Goal: Task Accomplishment & Management: Manage account settings

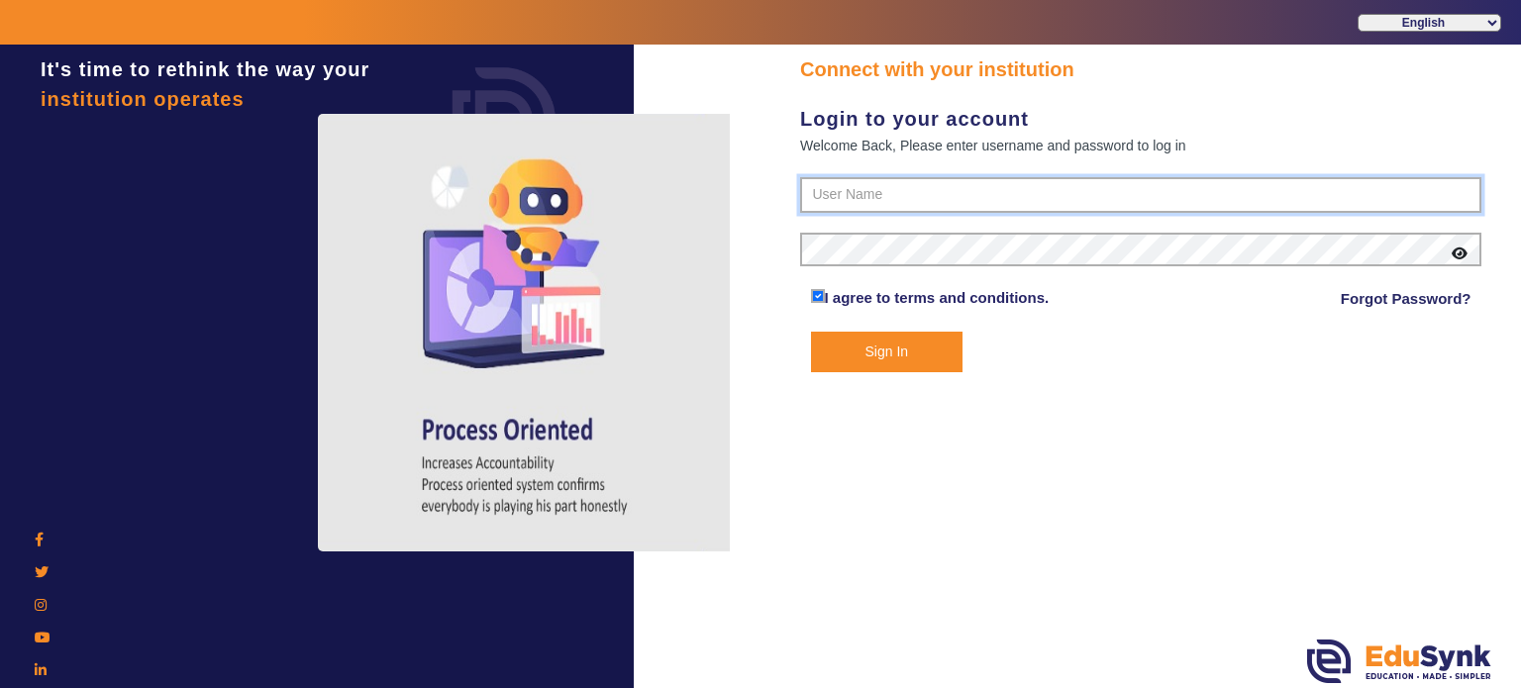
click at [850, 206] on input "text" at bounding box center [1140, 195] width 681 height 36
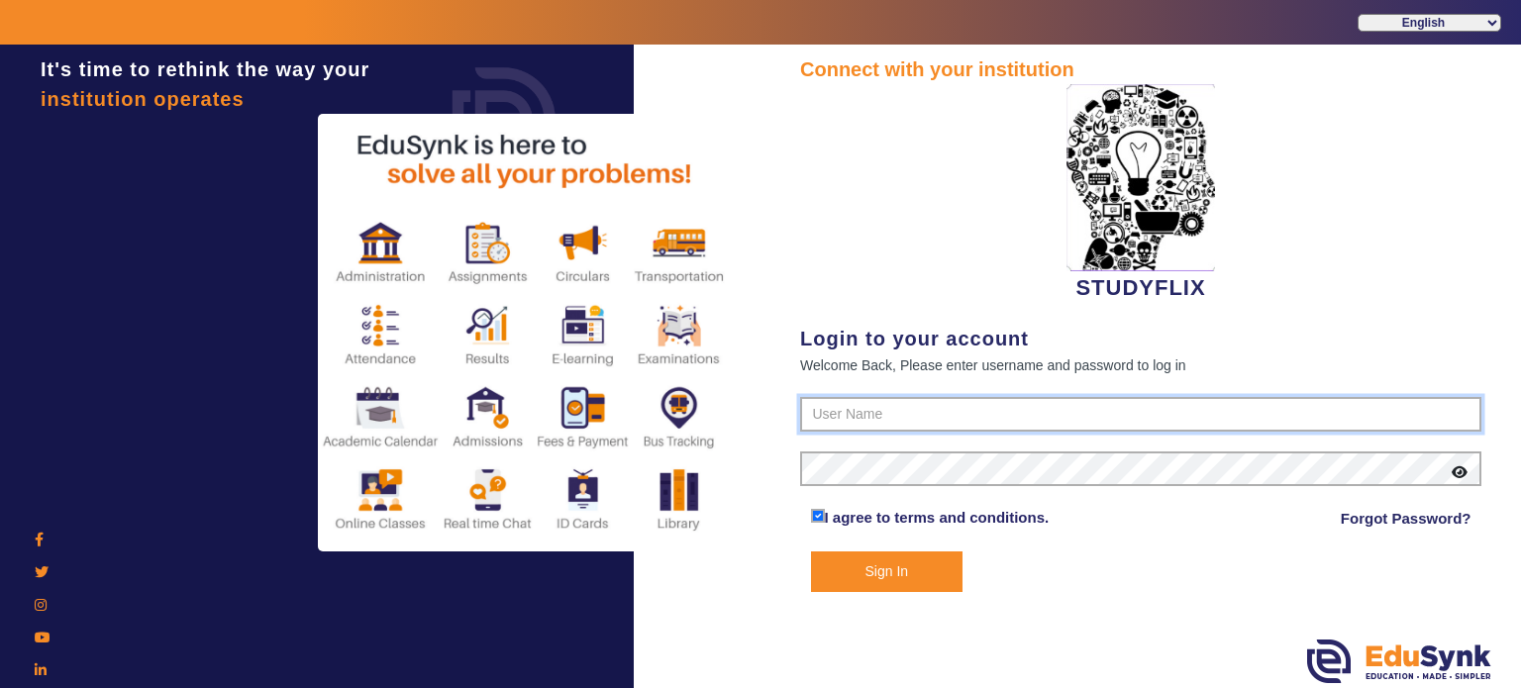
click at [862, 411] on input "text" at bounding box center [1140, 415] width 681 height 36
type input "6354922771"
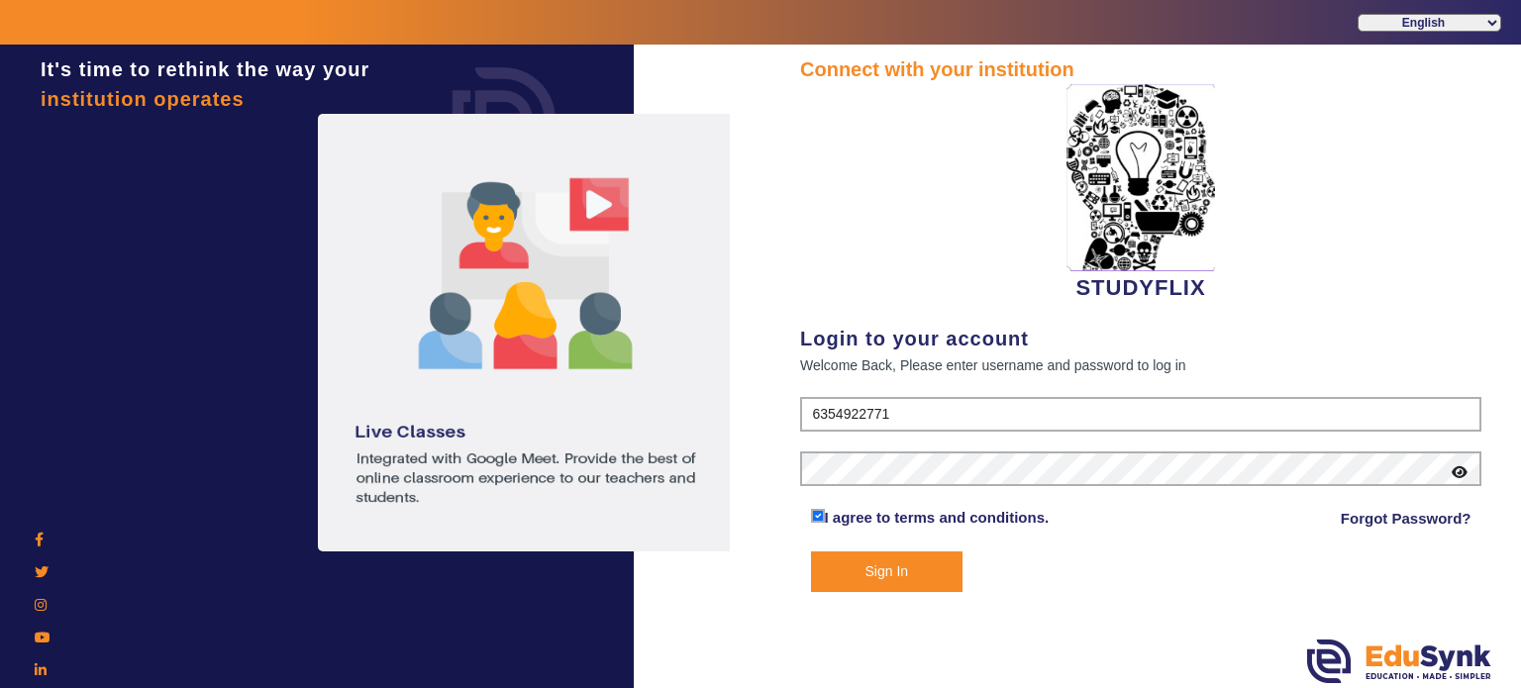
click at [811, 551] on button "Sign In" at bounding box center [887, 571] width 152 height 41
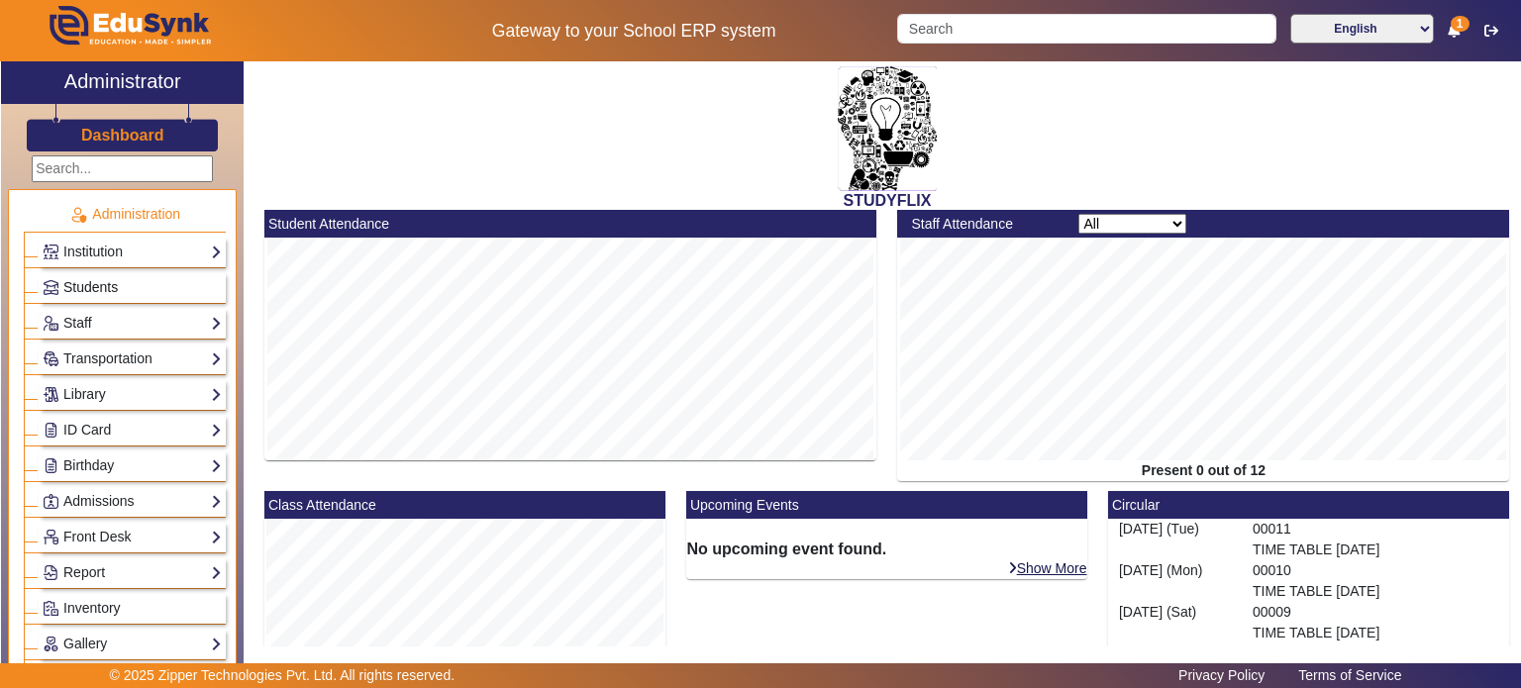
click at [126, 290] on link "Students" at bounding box center [132, 287] width 179 height 23
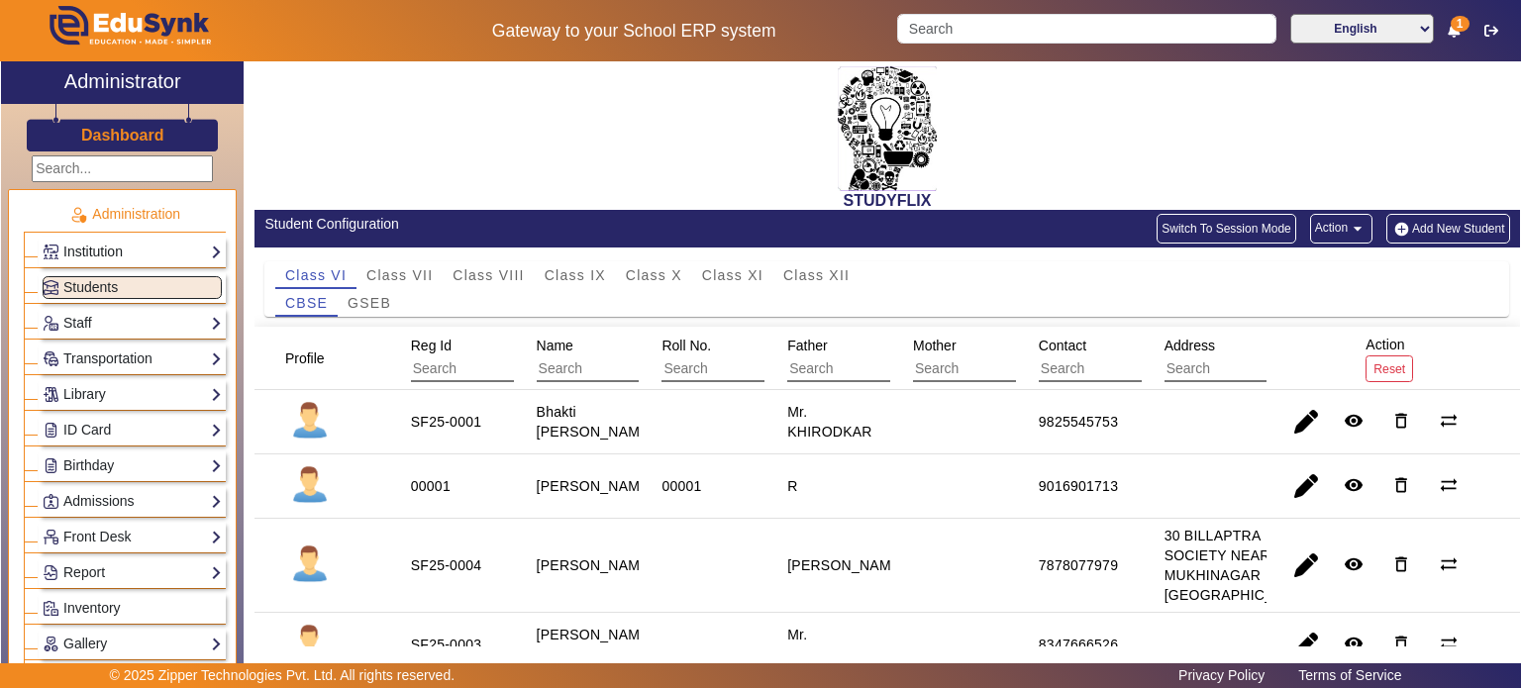
click at [143, 247] on link "Institution" at bounding box center [132, 252] width 179 height 23
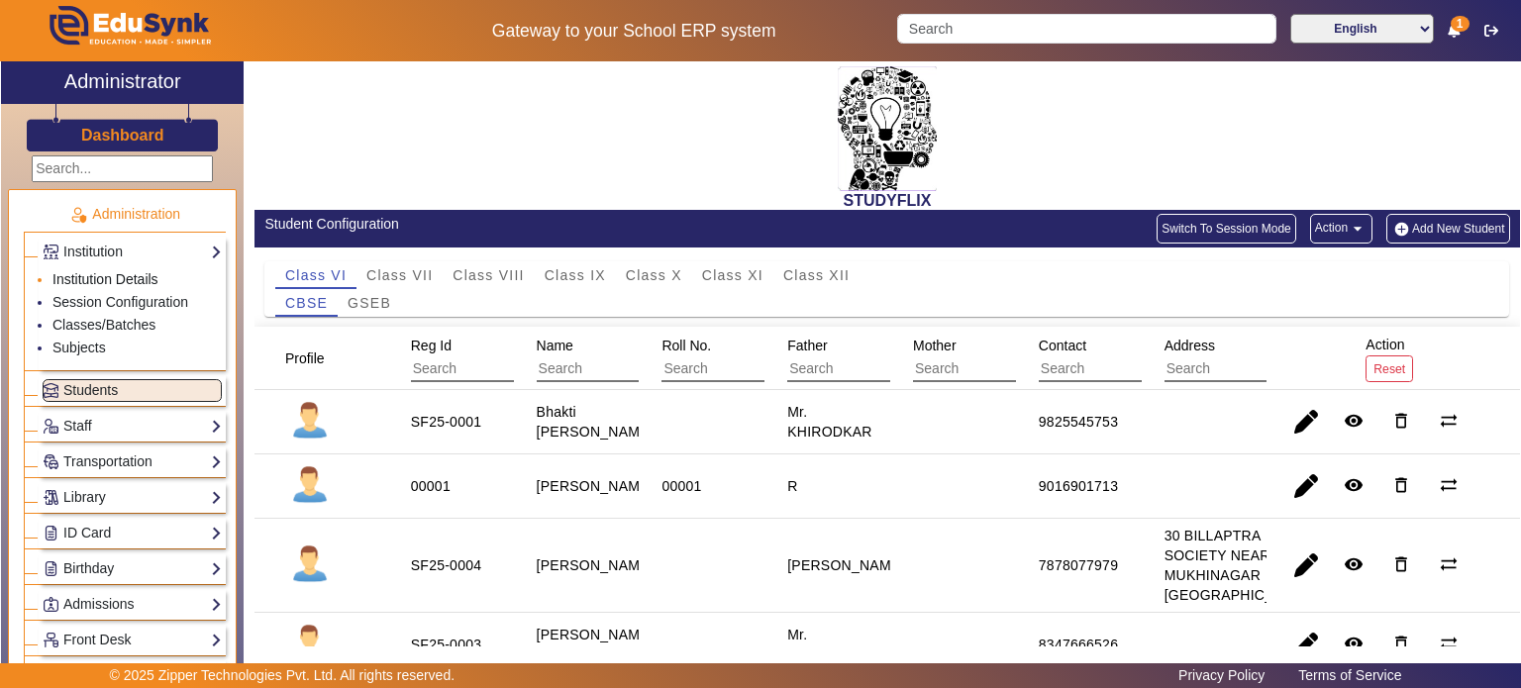
click at [114, 280] on link "Institution Details" at bounding box center [105, 279] width 106 height 16
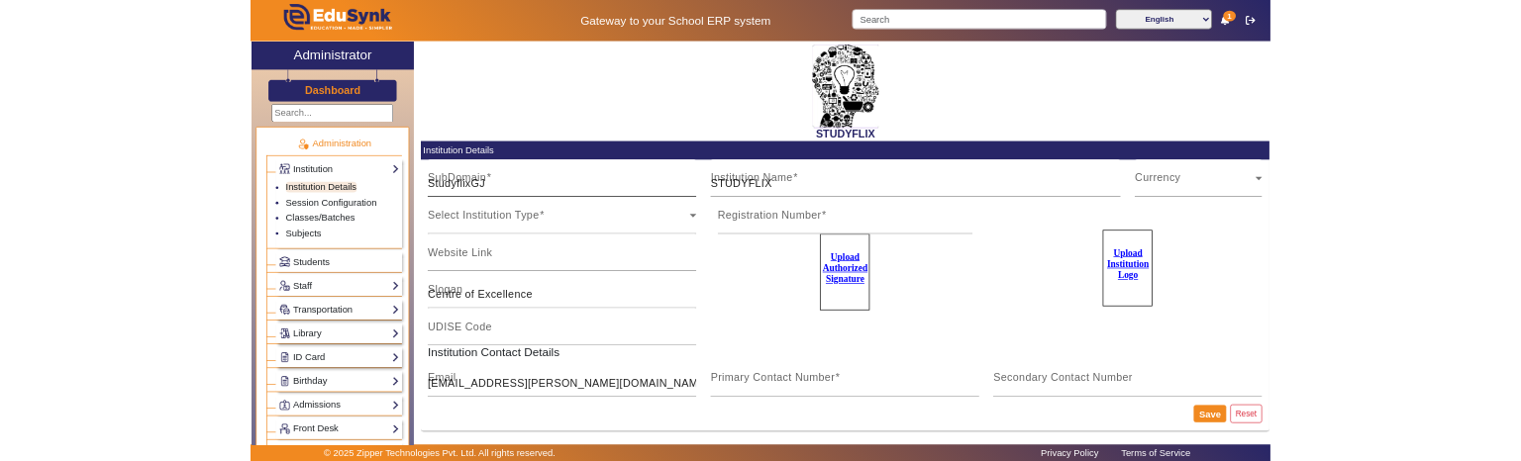
scroll to position [5, 0]
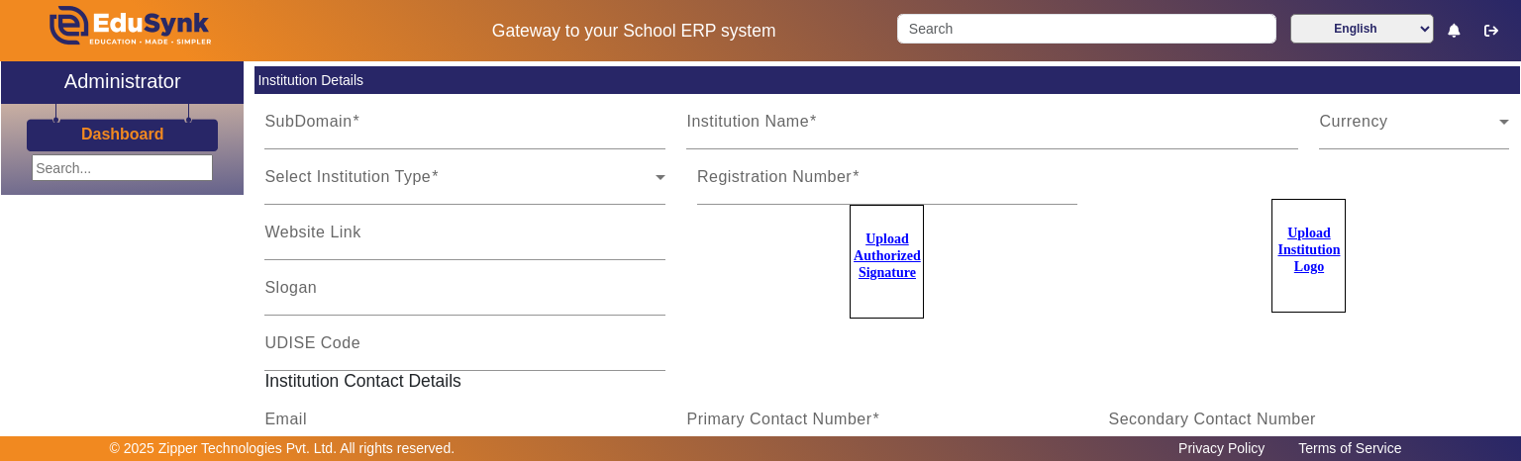
type input "StudyflixGJ"
type input "STUDYFLIX"
type input "Centre of Excellence"
type input "ashutosh.l.kataria@gmail.com"
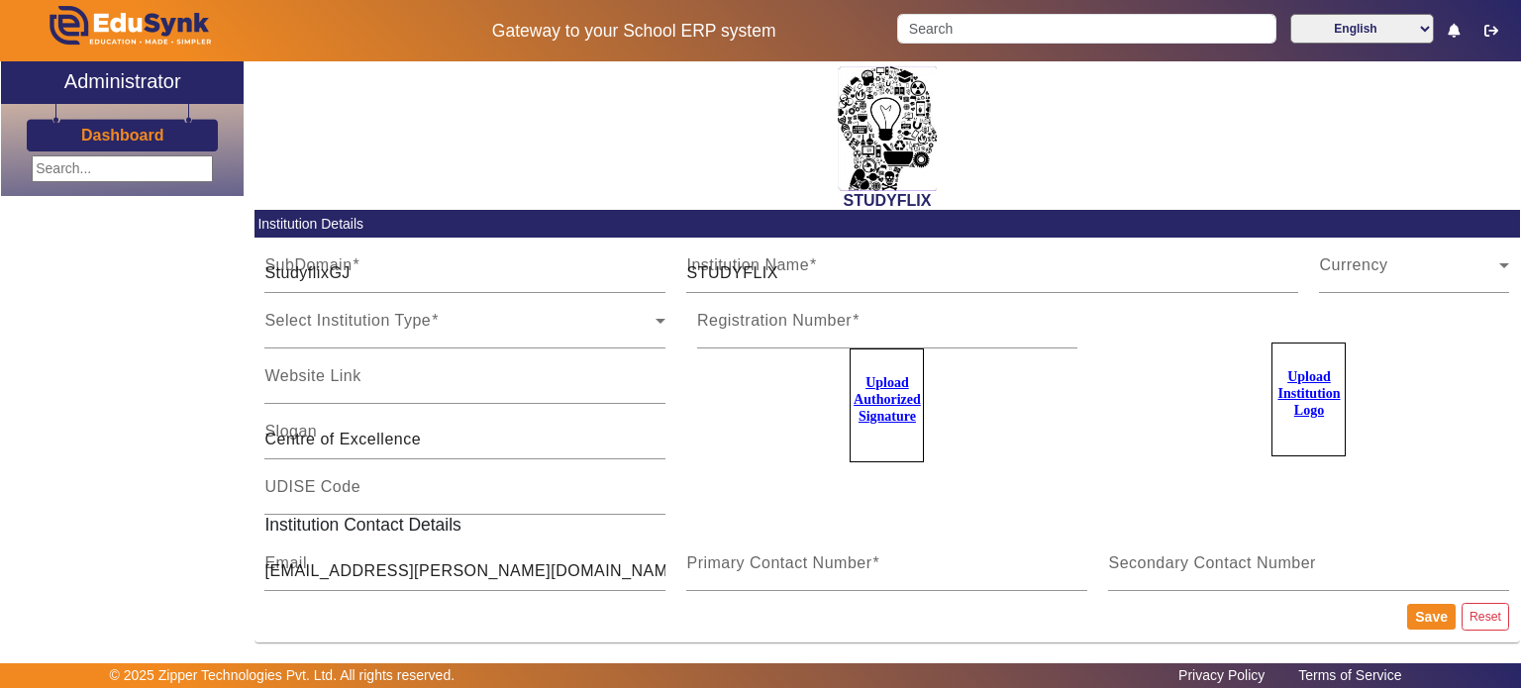
scroll to position [5, 0]
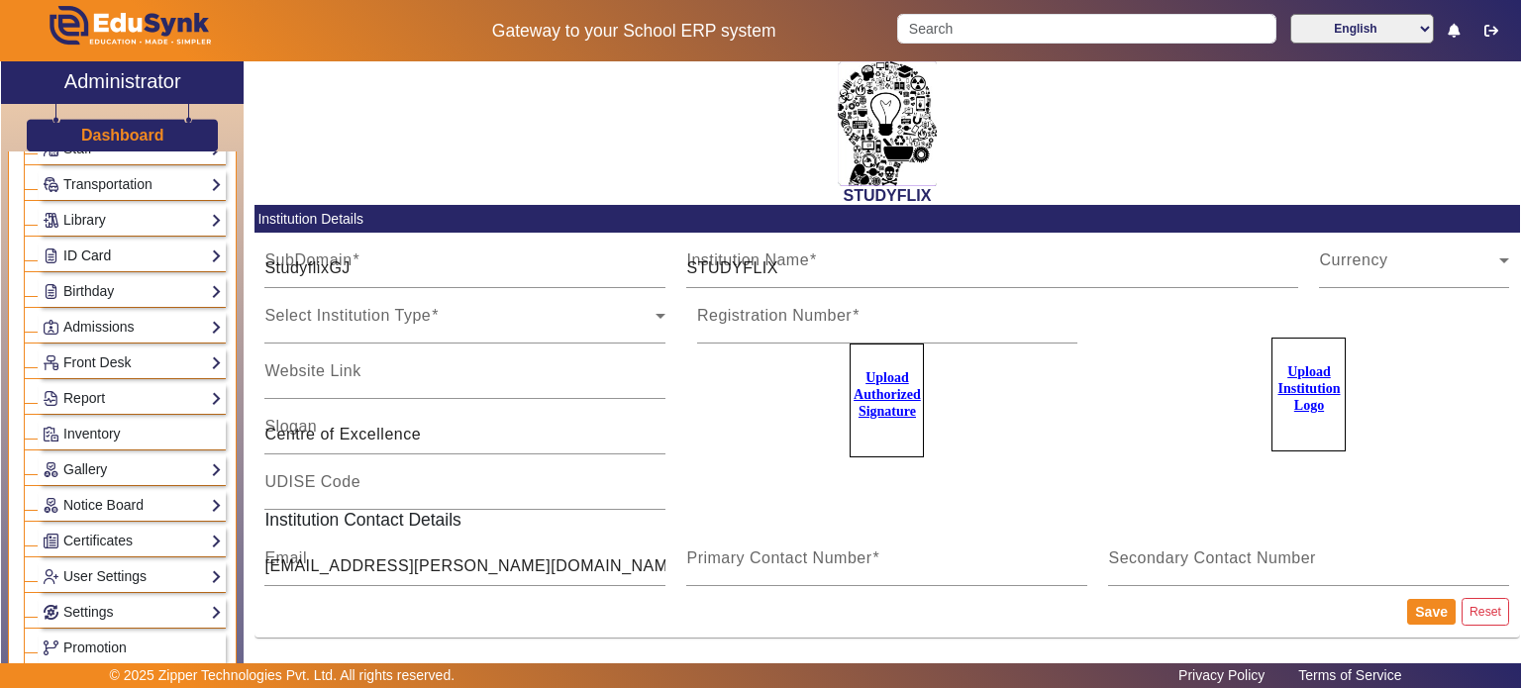
scroll to position [178, 0]
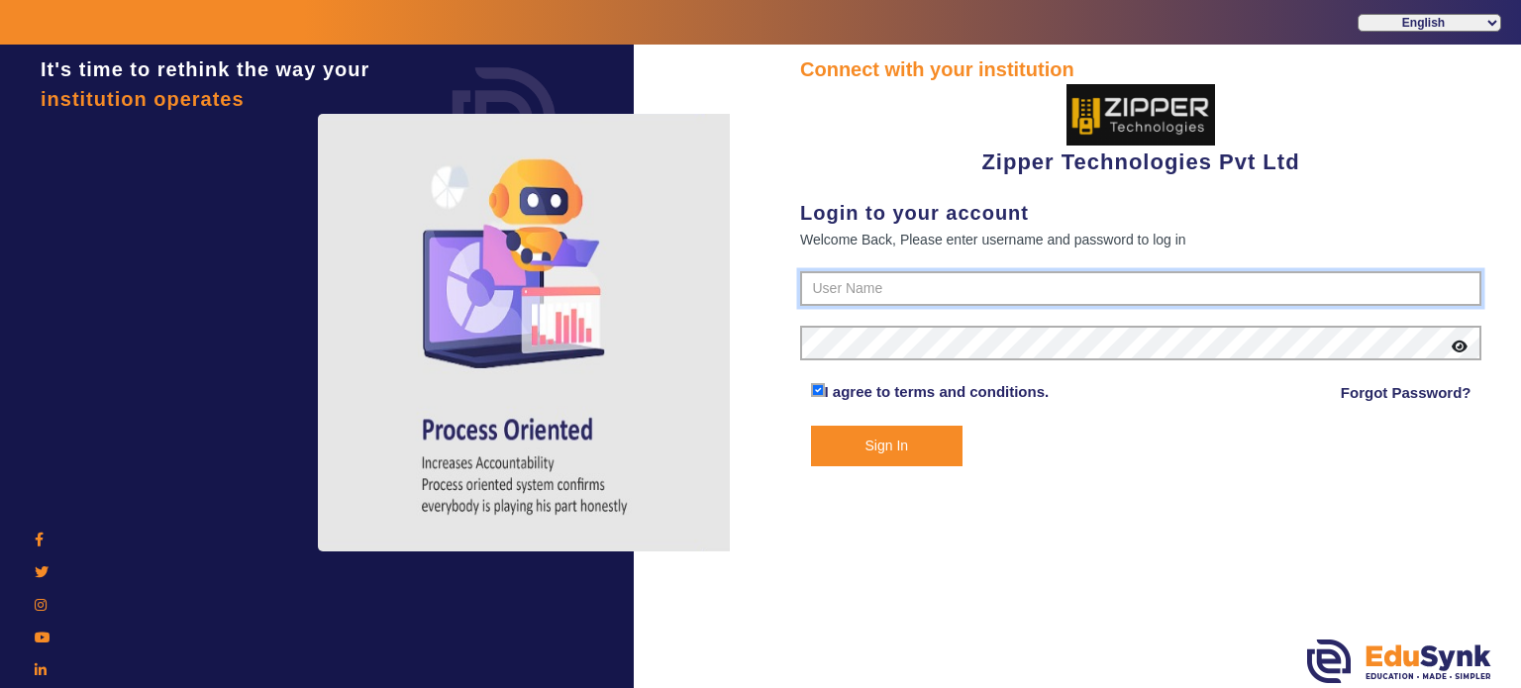
click at [826, 272] on input "text" at bounding box center [1140, 289] width 681 height 36
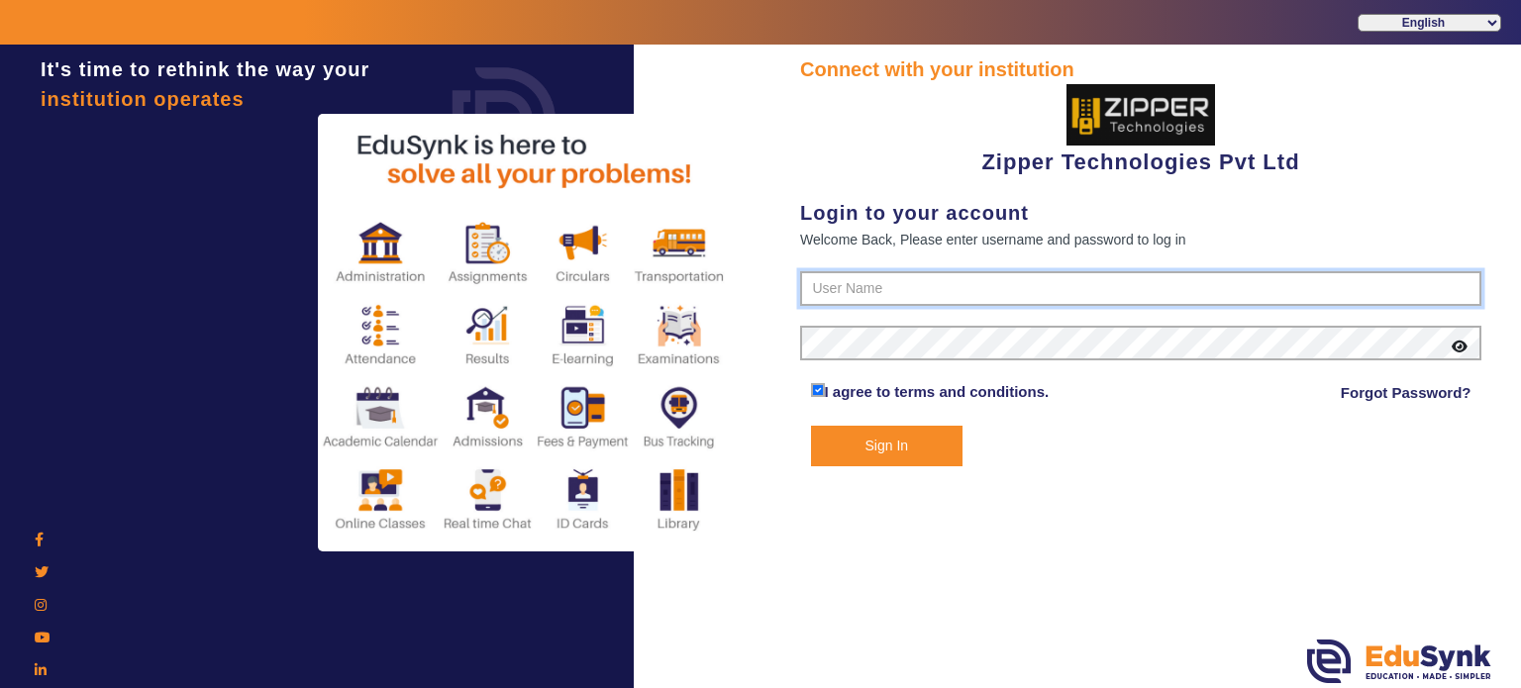
type input "1008790000"
click at [811, 426] on button "Sign In" at bounding box center [887, 446] width 152 height 41
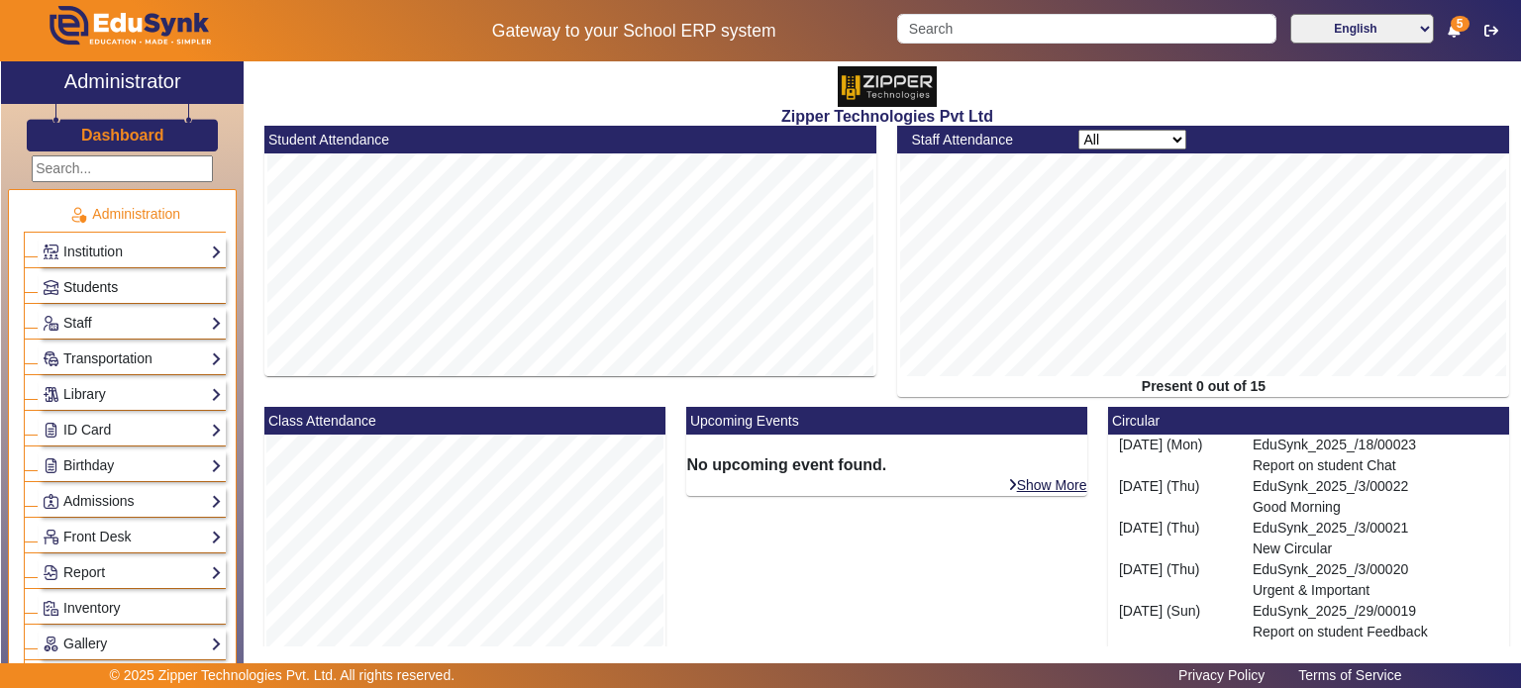
click at [135, 280] on link "Students" at bounding box center [132, 287] width 179 height 23
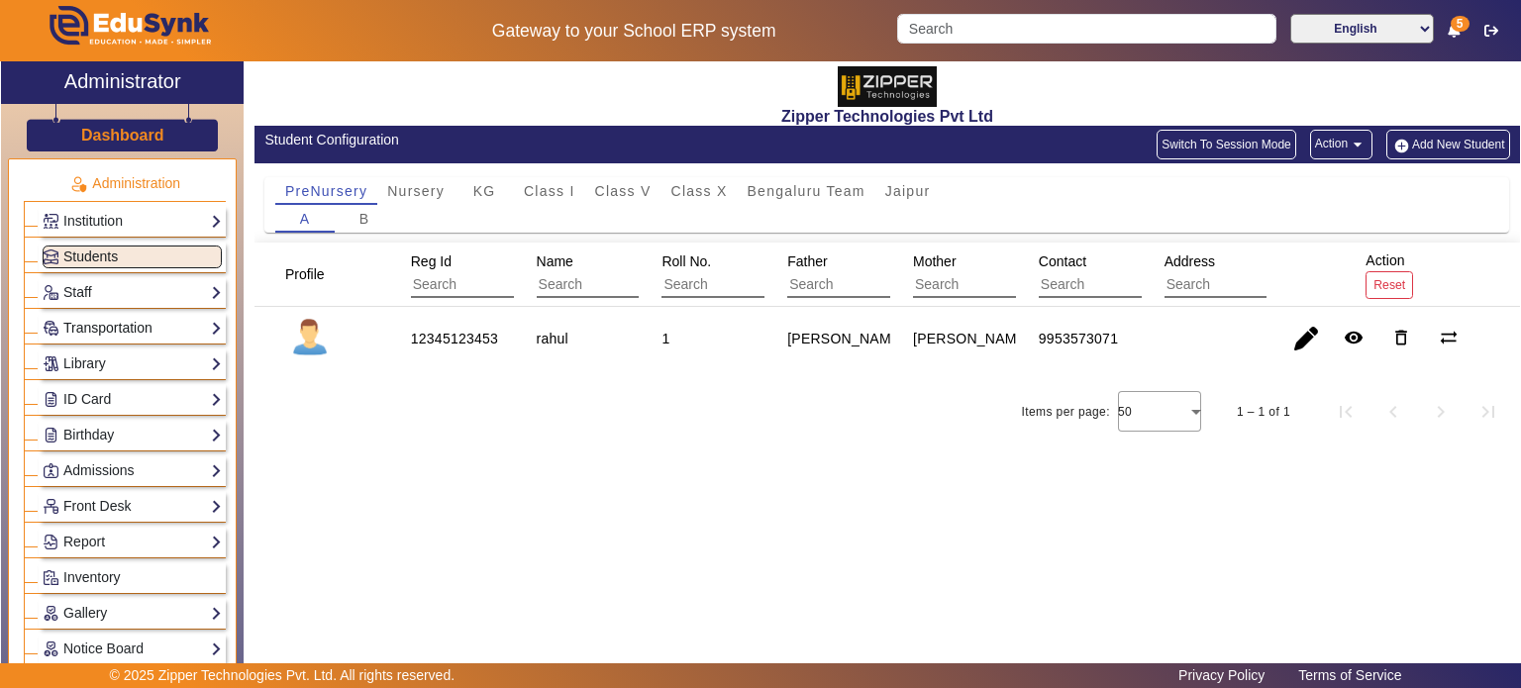
scroll to position [75, 0]
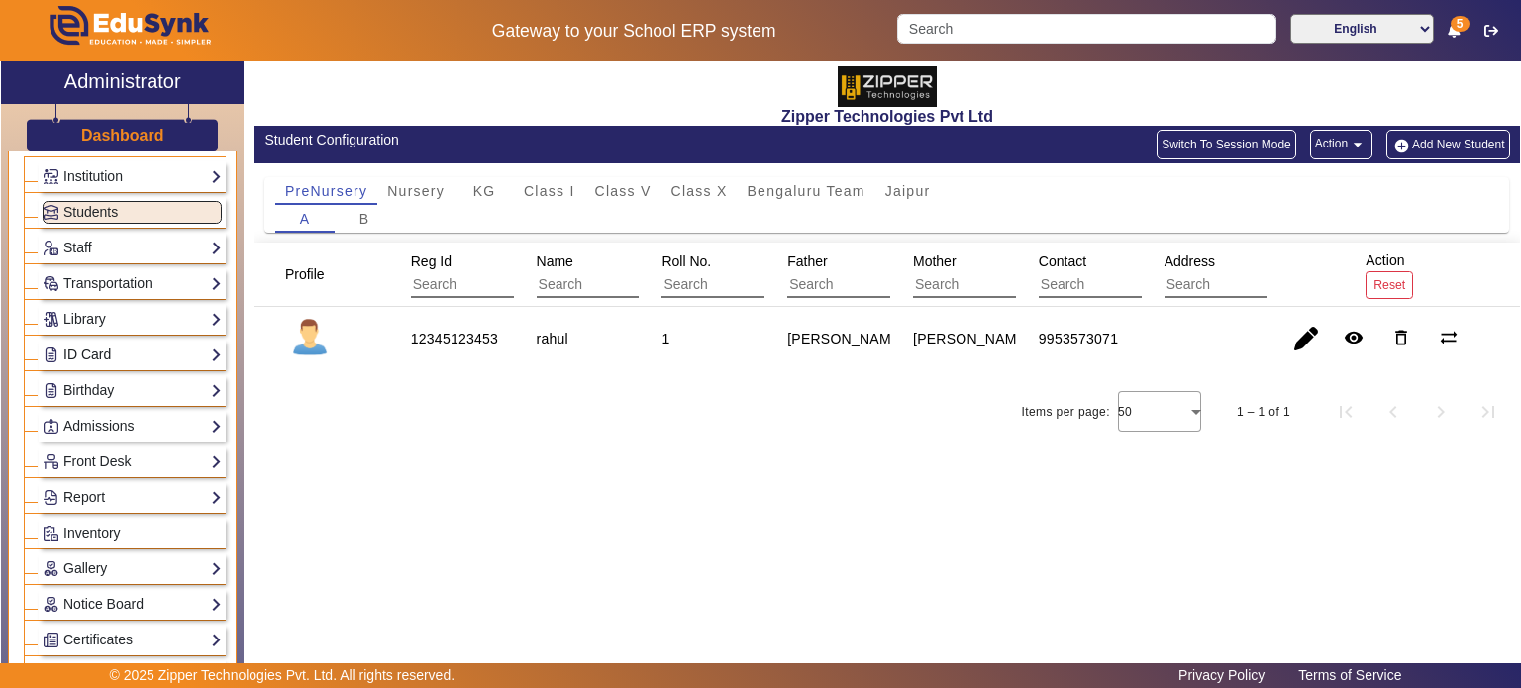
click at [163, 351] on link "ID Card" at bounding box center [132, 355] width 179 height 23
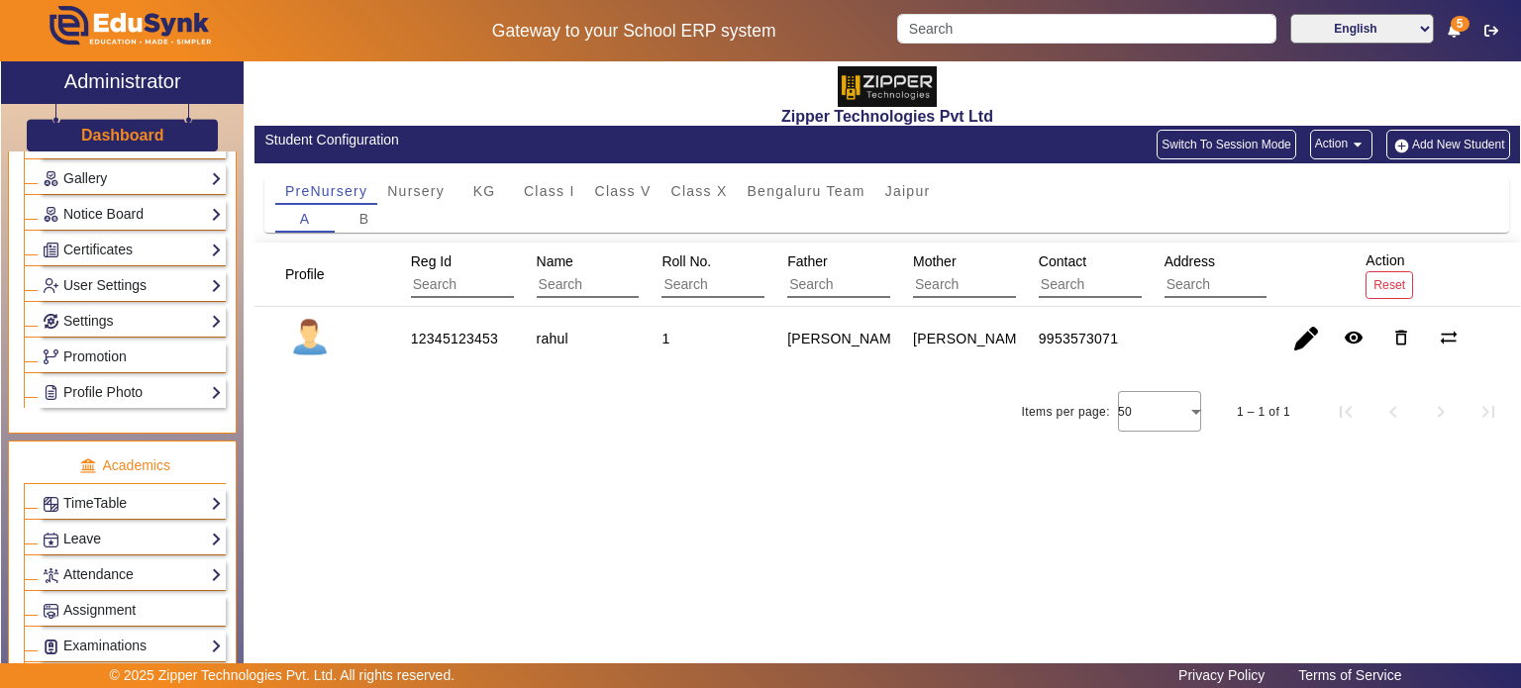
scroll to position [663, 0]
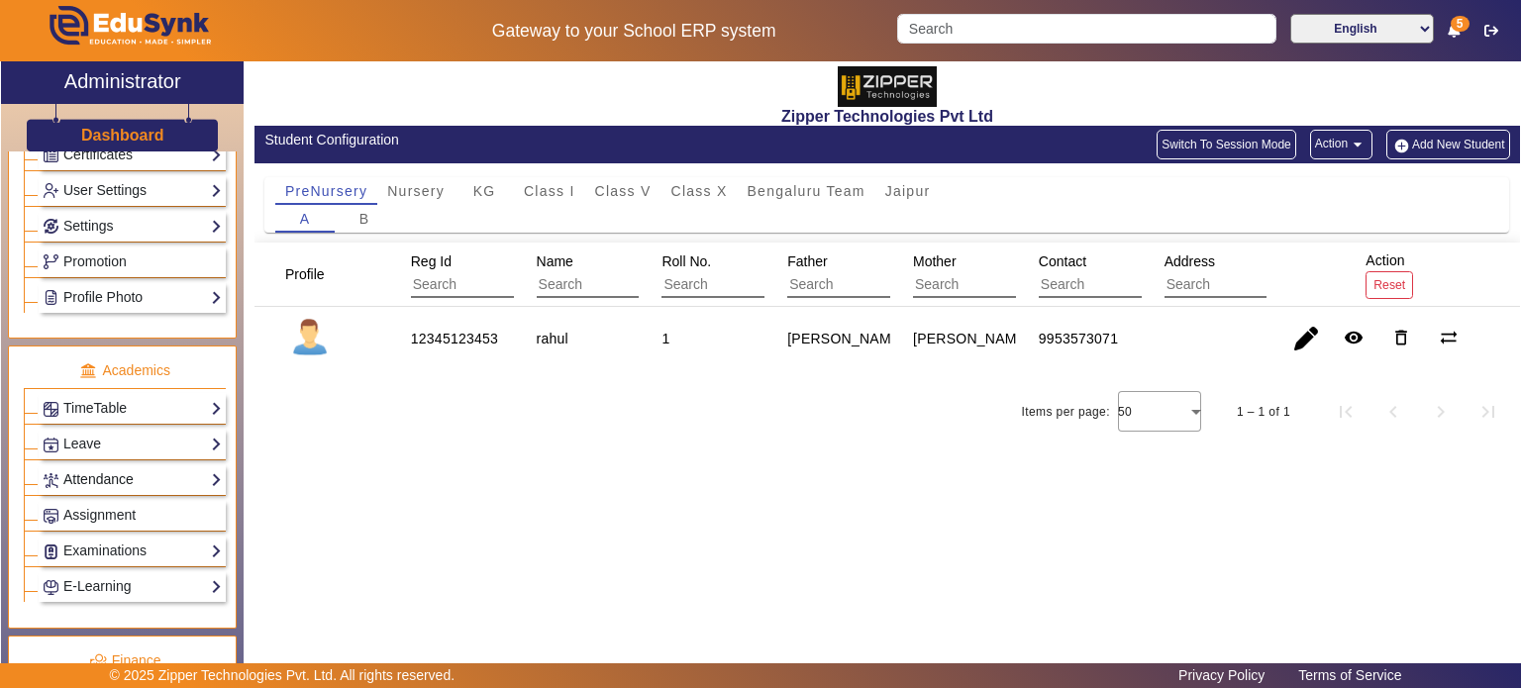
click at [138, 474] on link "Attendance" at bounding box center [132, 479] width 179 height 23
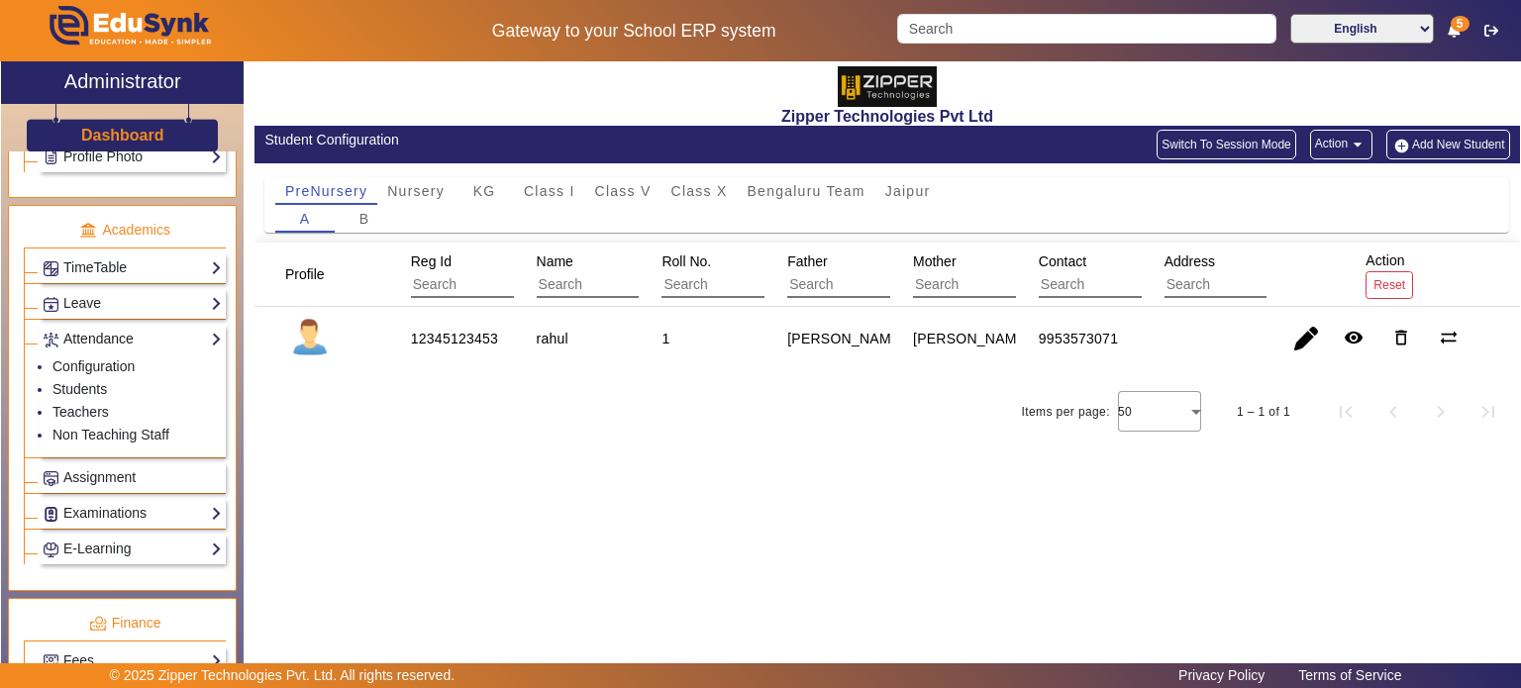
scroll to position [705, 0]
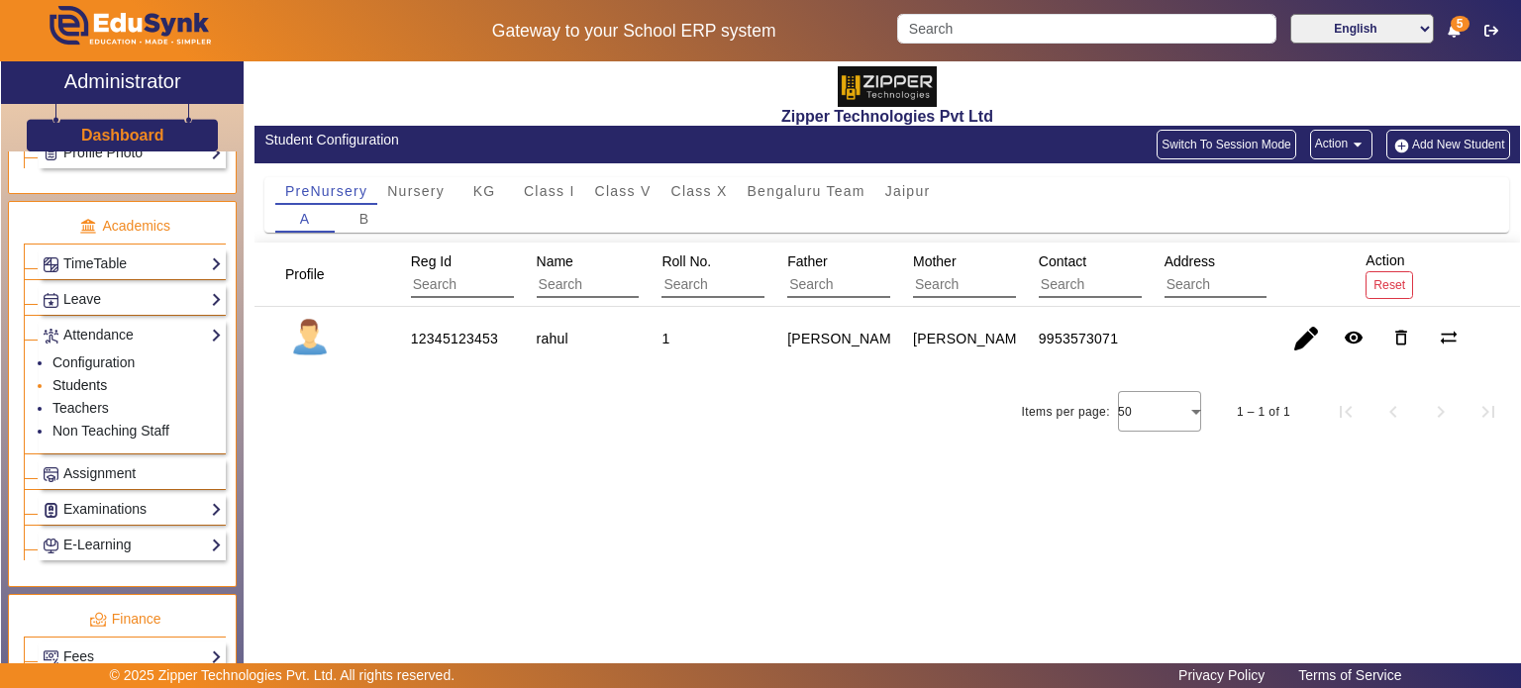
click at [78, 377] on link "Students" at bounding box center [79, 385] width 54 height 16
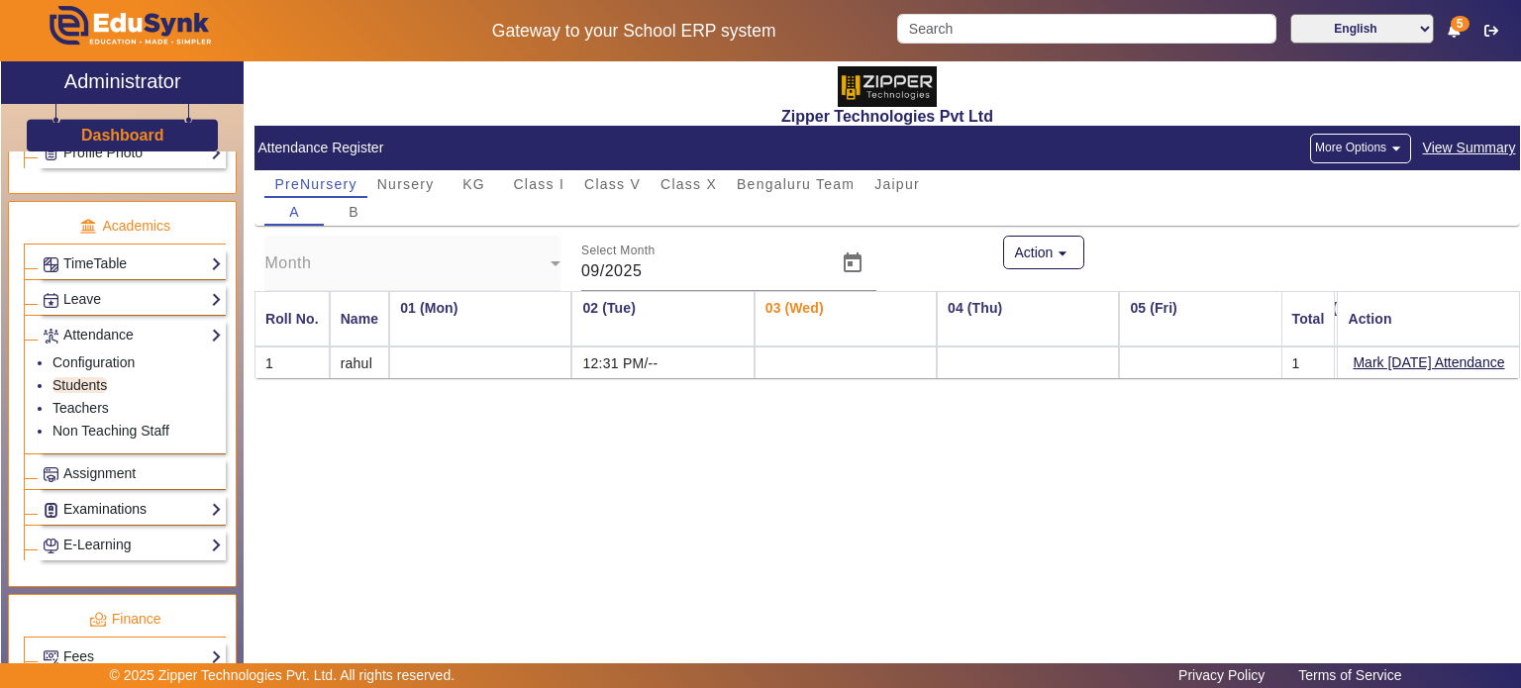
click at [140, 506] on link "Examinations" at bounding box center [132, 509] width 179 height 23
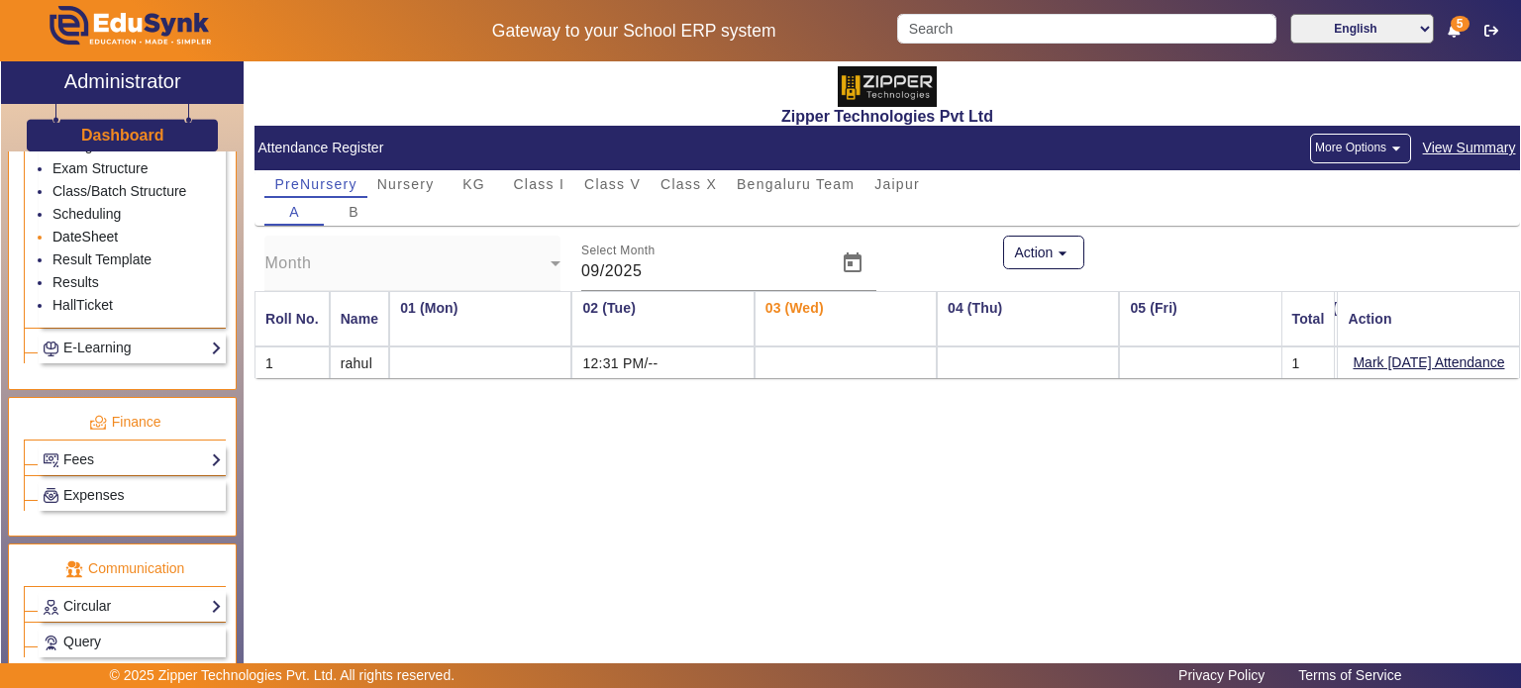
scroll to position [1057, 0]
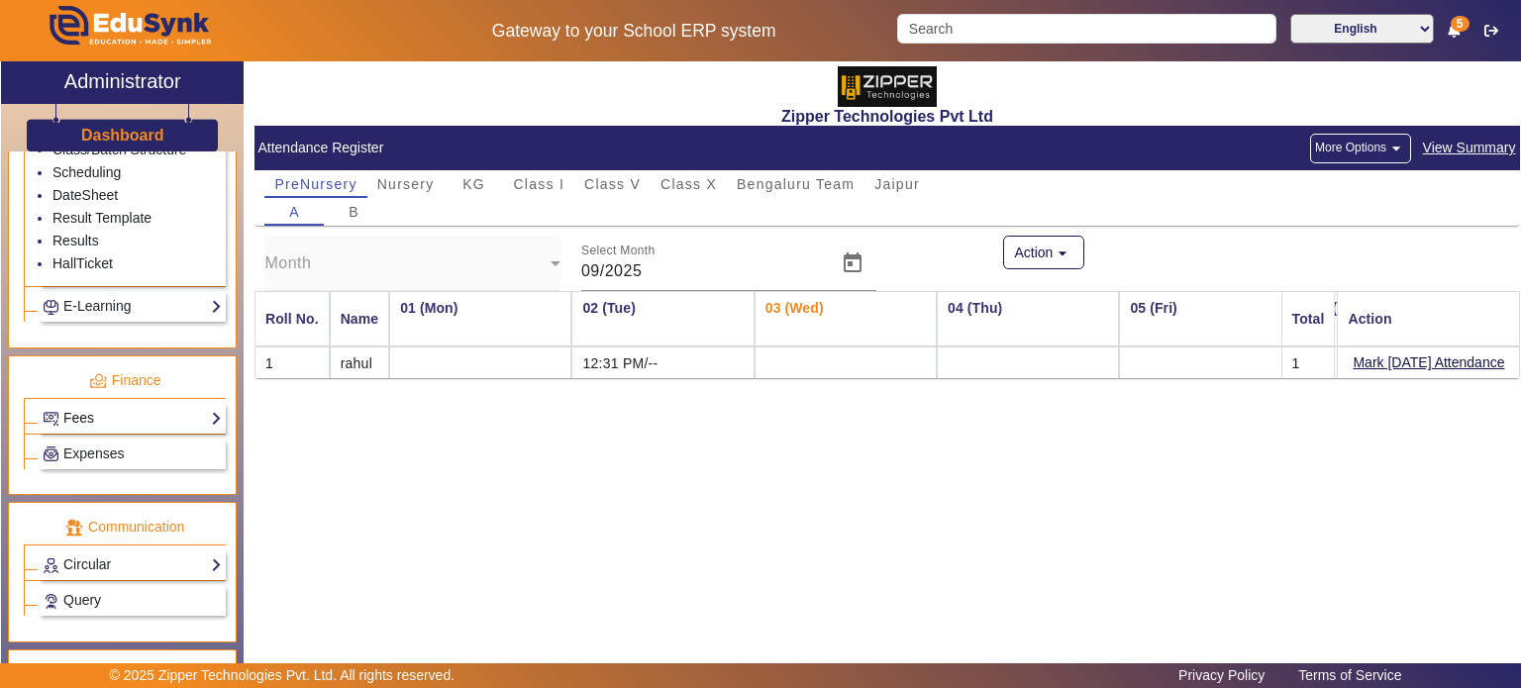
click at [107, 409] on link "Fees" at bounding box center [132, 418] width 179 height 23
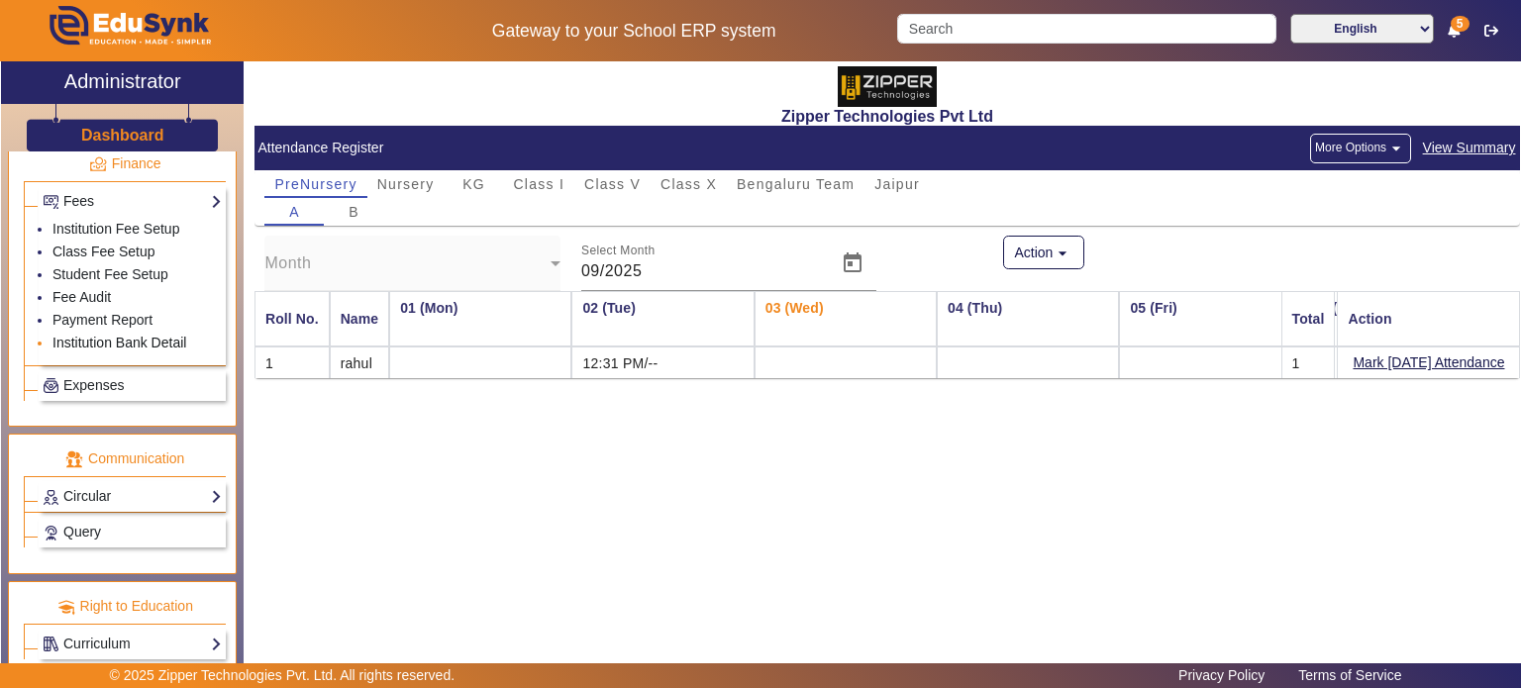
click at [107, 335] on link "Institution Bank Detail" at bounding box center [119, 343] width 134 height 16
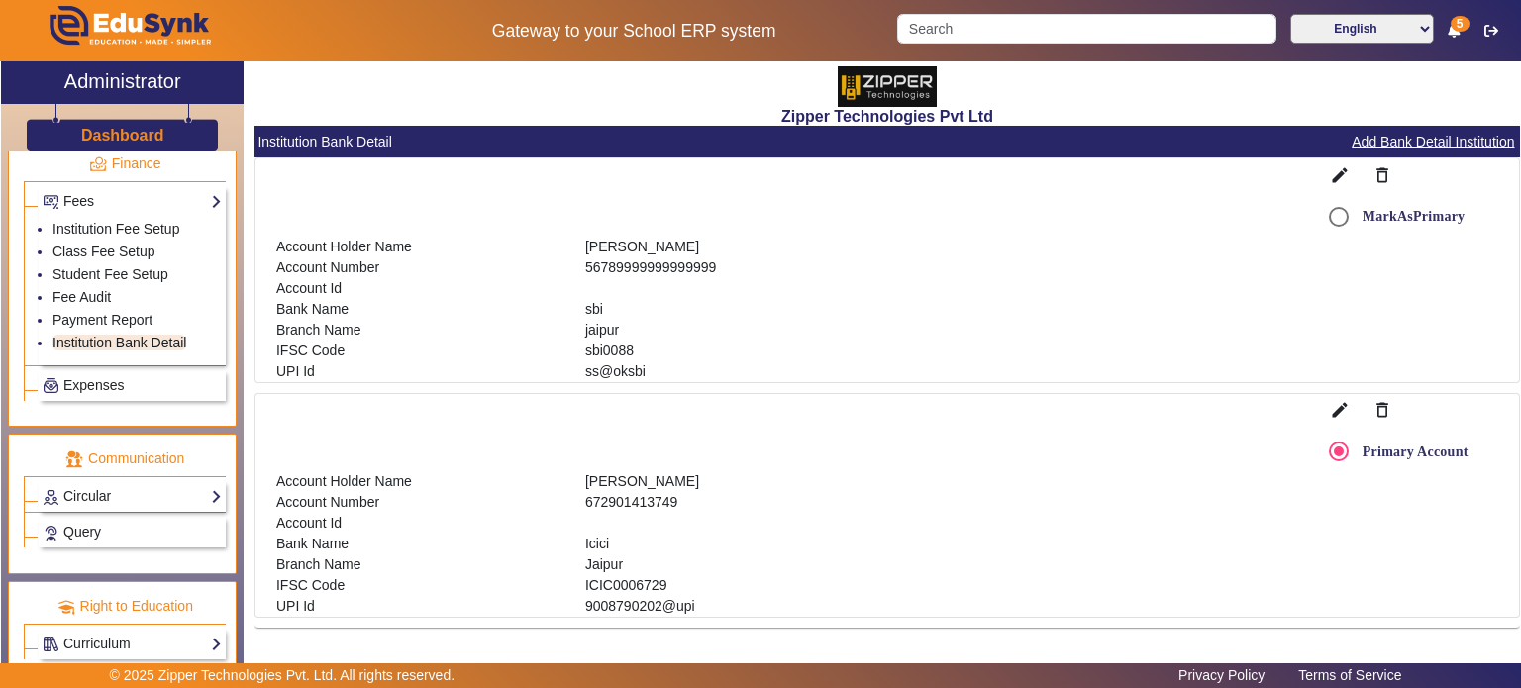
scroll to position [1061, 0]
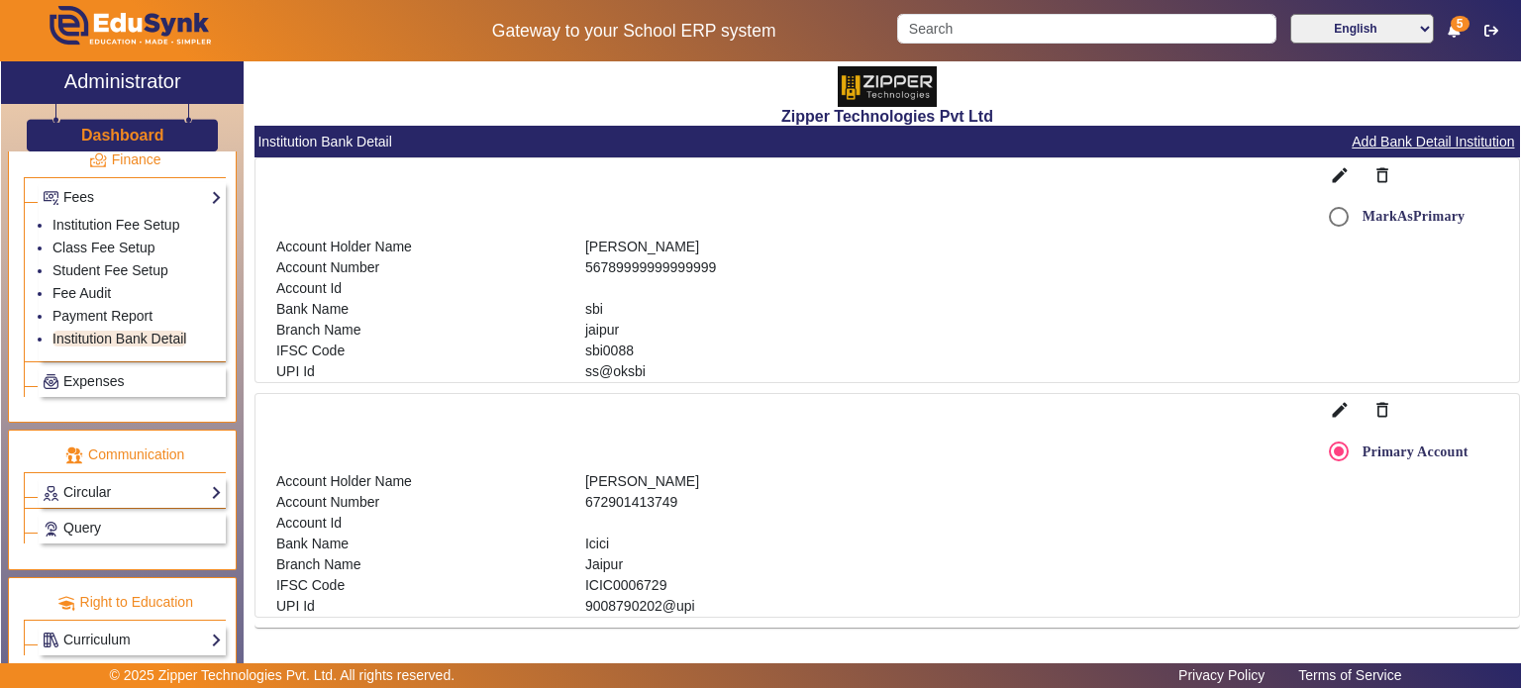
click at [128, 494] on div "Circular Compose Sent" at bounding box center [132, 492] width 187 height 31
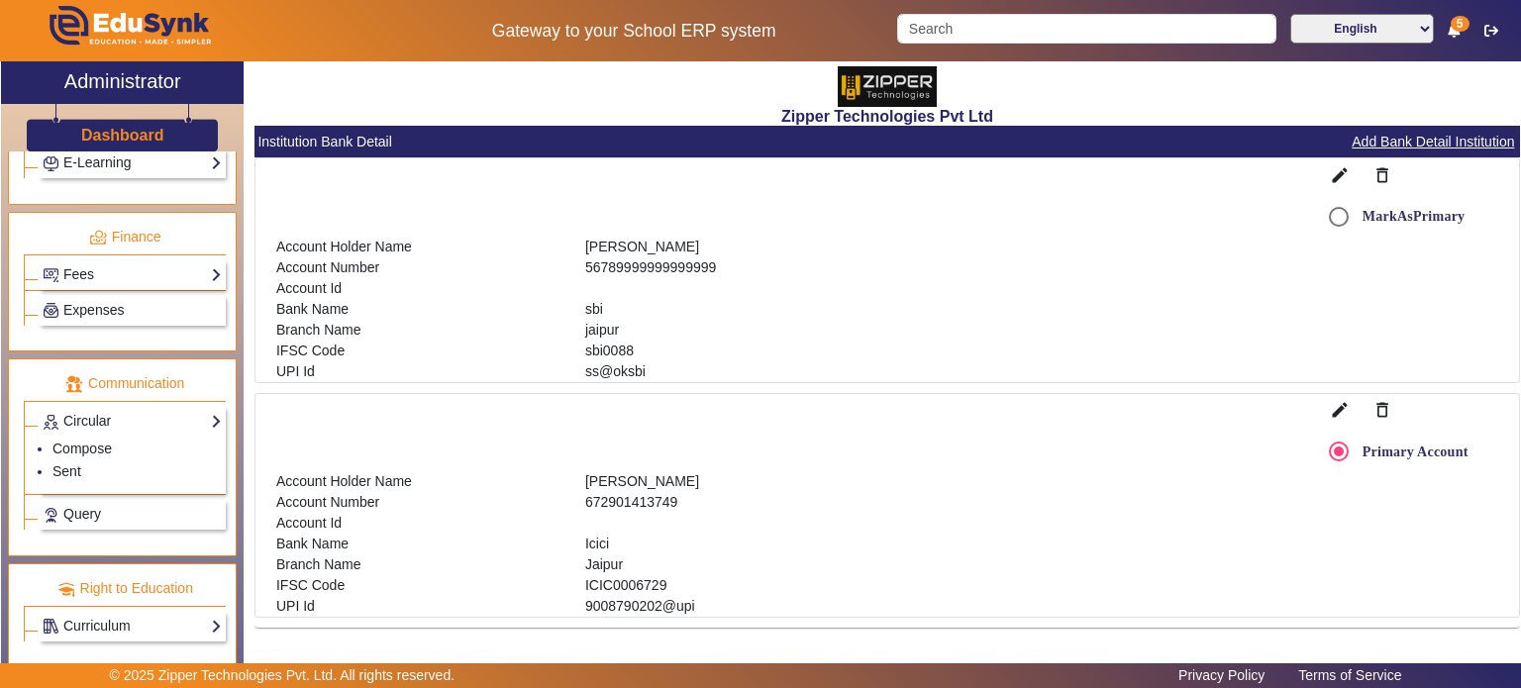
scroll to position [970, 0]
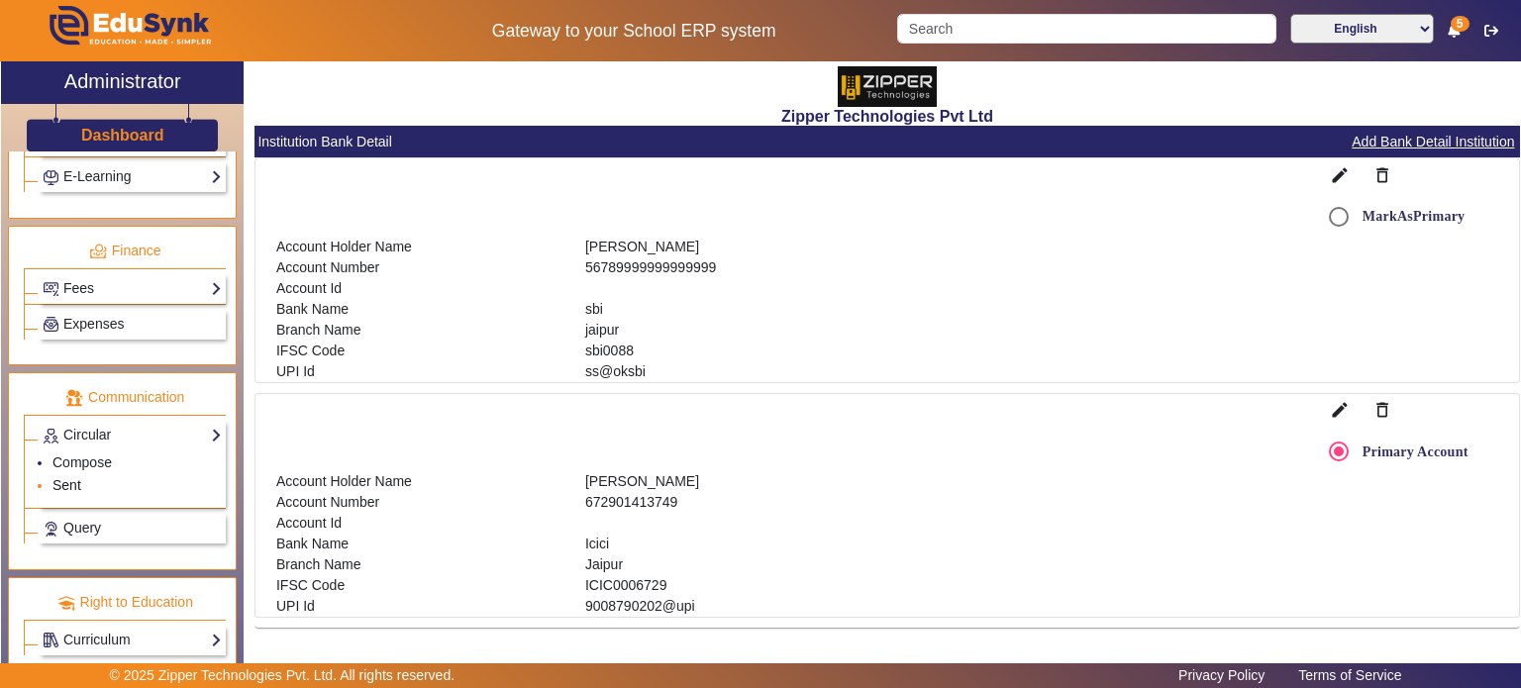
click at [75, 477] on link "Sent" at bounding box center [66, 485] width 29 height 16
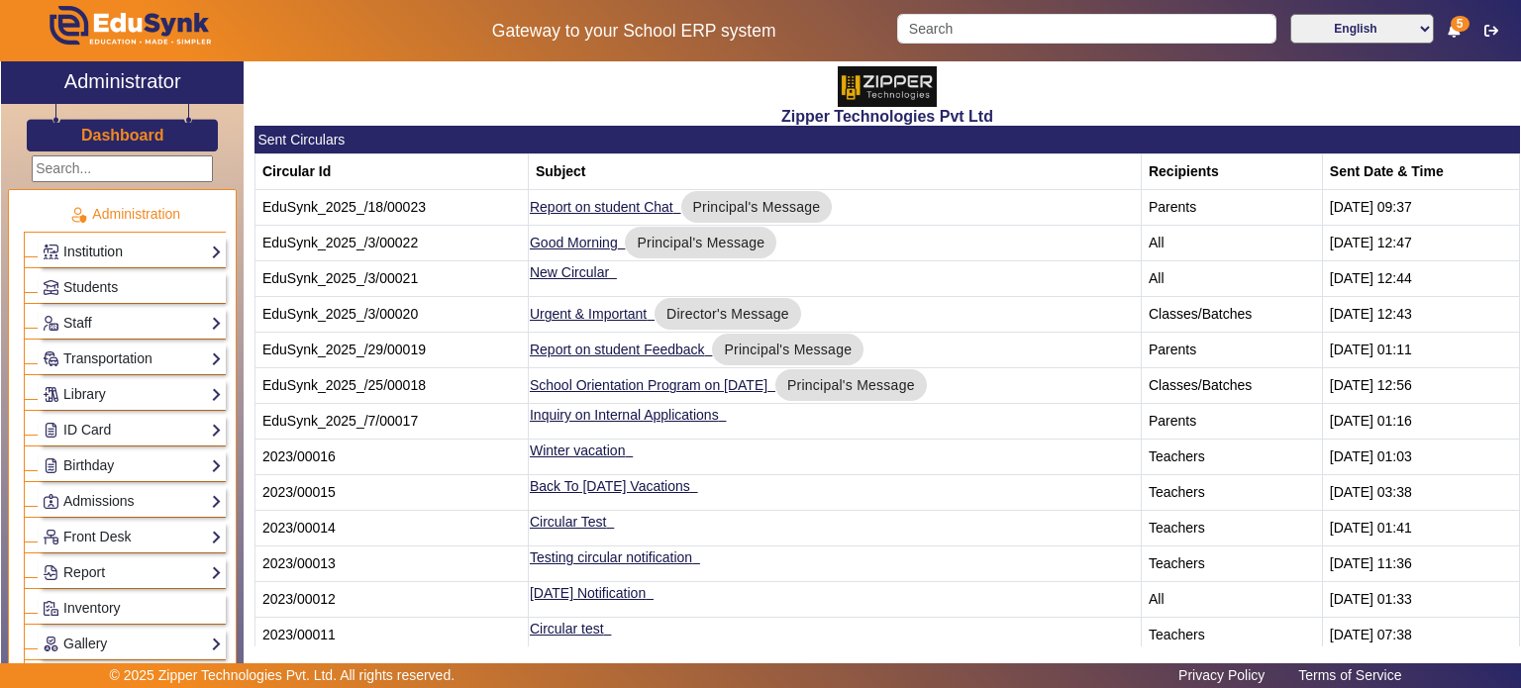
click at [152, 251] on link "Institution" at bounding box center [132, 252] width 179 height 23
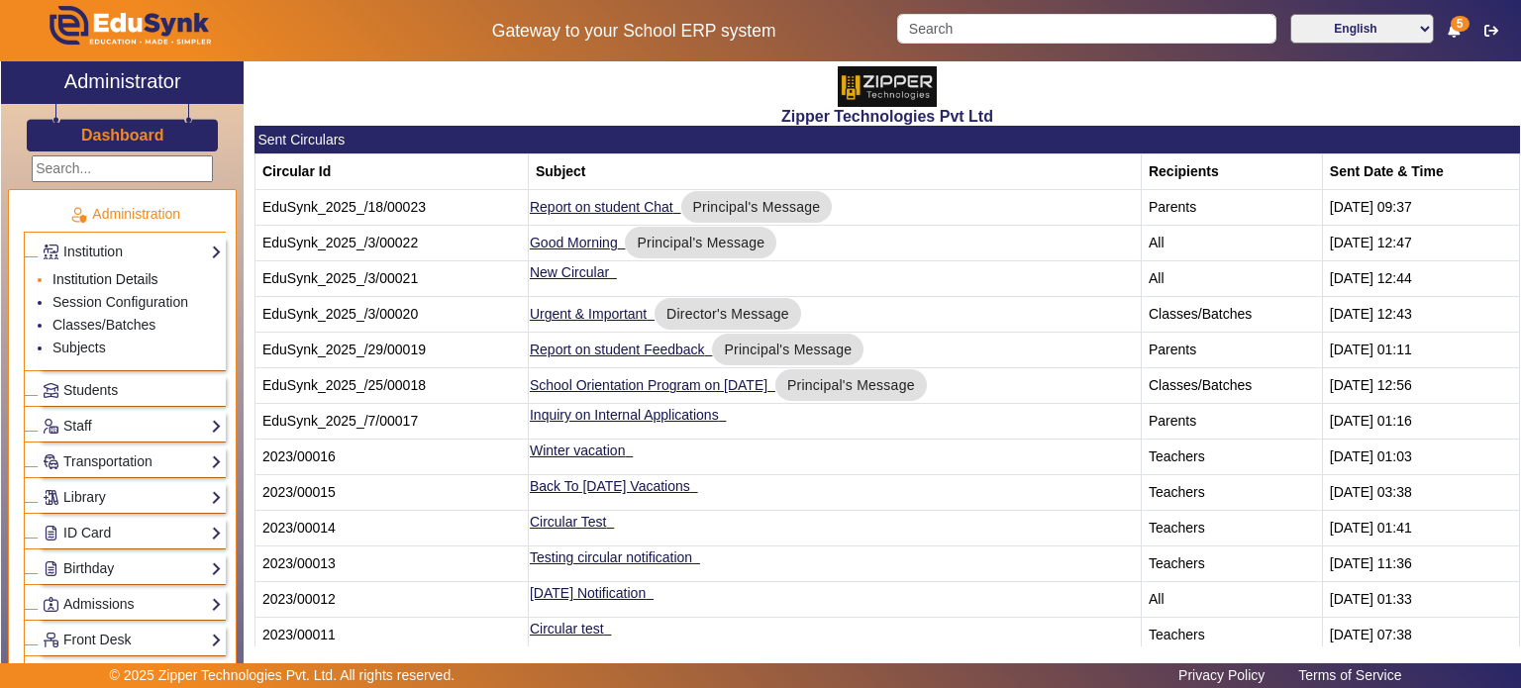
click at [122, 277] on link "Institution Details" at bounding box center [105, 279] width 106 height 16
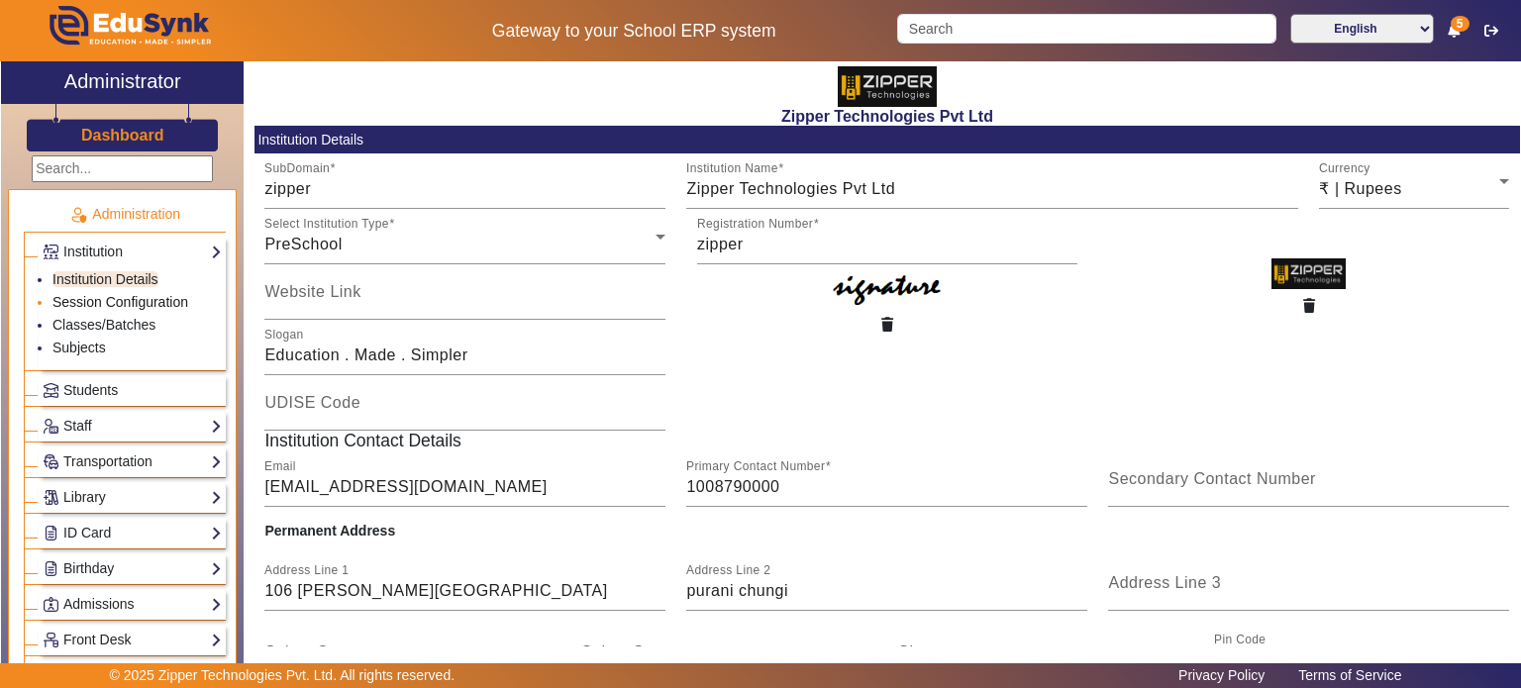
click at [122, 308] on link "Session Configuration" at bounding box center [120, 302] width 136 height 16
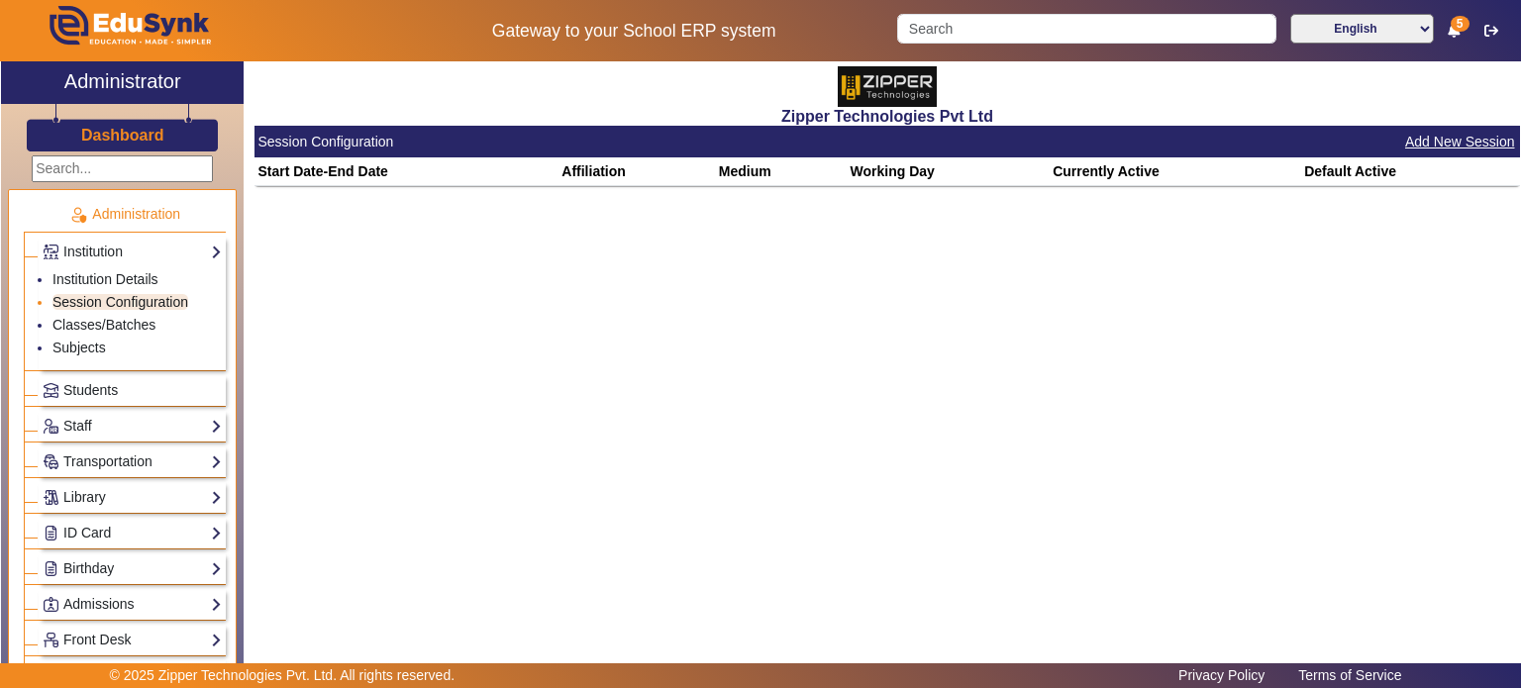
click at [122, 308] on link "Session Configuration" at bounding box center [120, 302] width 136 height 16
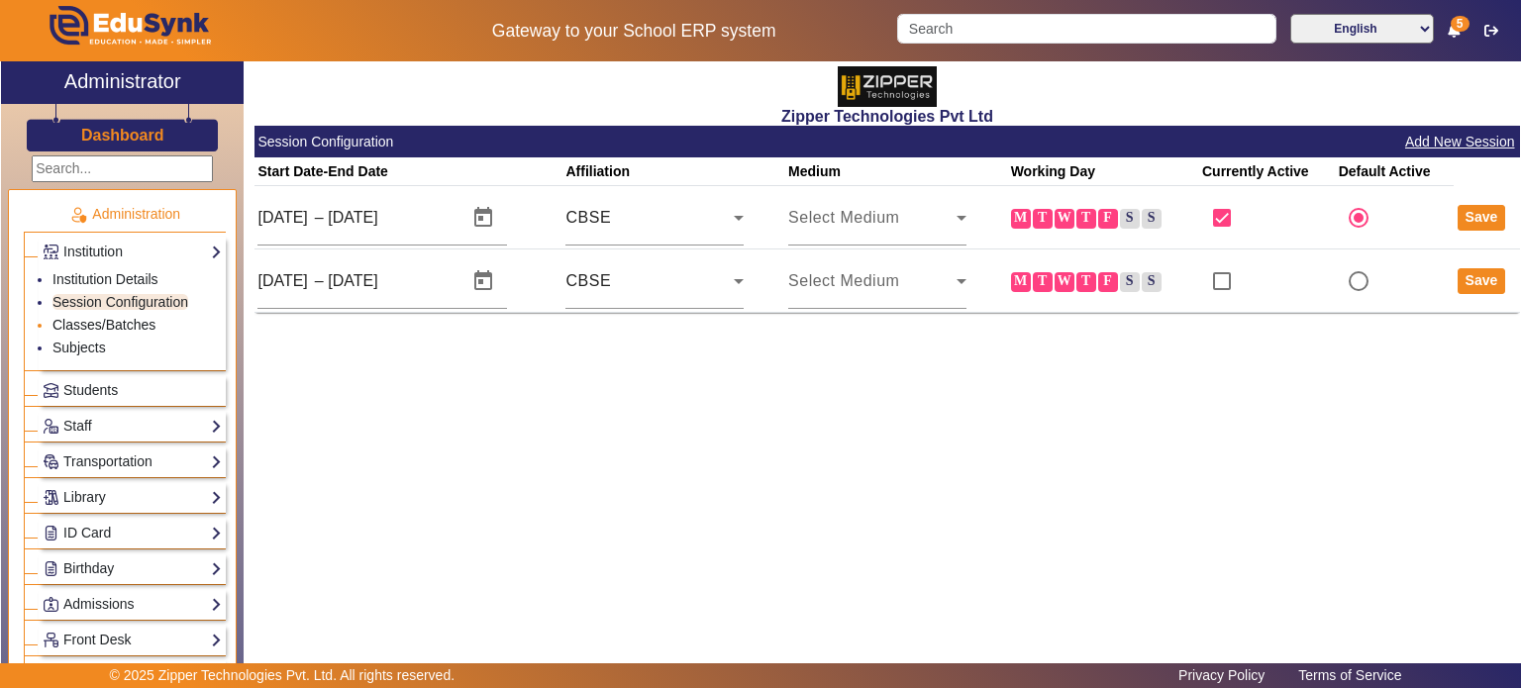
click at [117, 328] on link "Classes/Batches" at bounding box center [103, 325] width 103 height 16
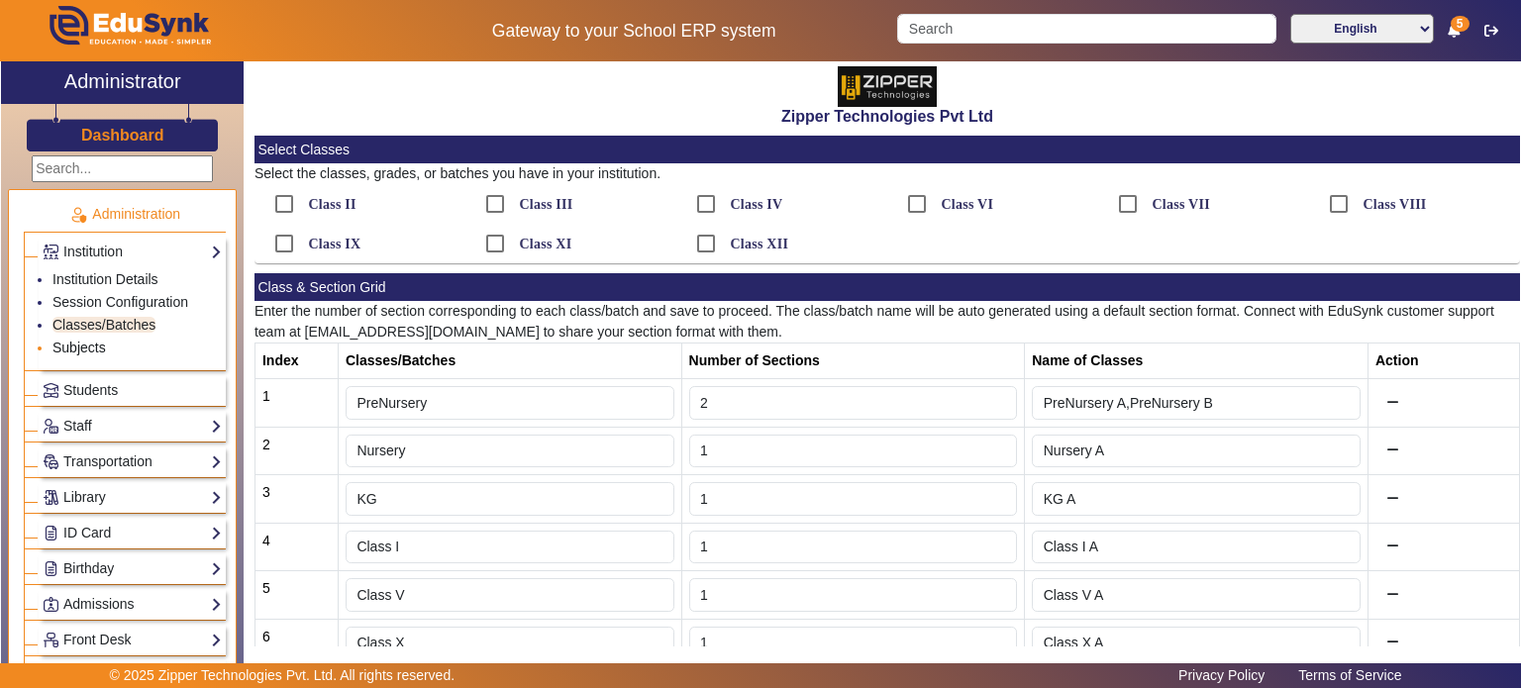
click at [103, 344] on link "Subjects" at bounding box center [78, 348] width 53 height 16
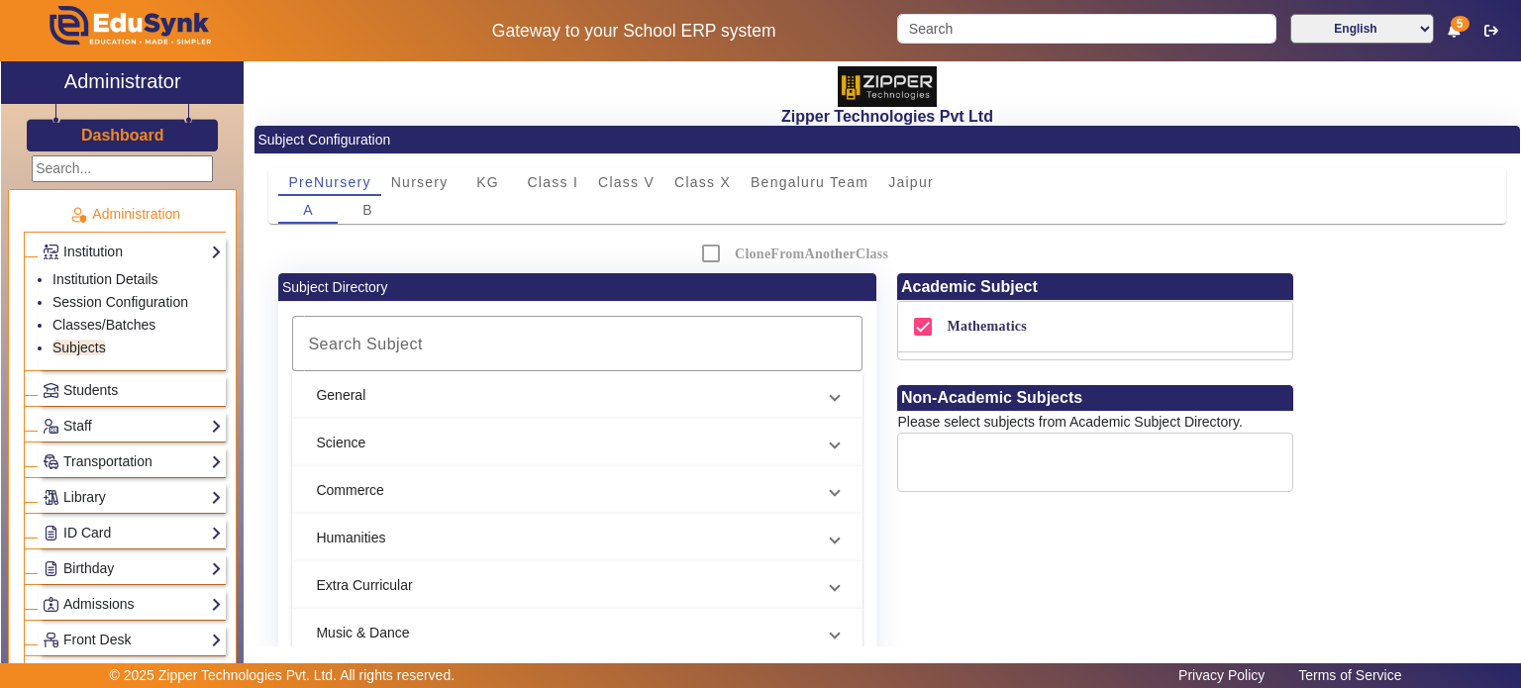
click at [926, 48] on div "Gateway to your School ERP system English हिंदी (Hindi) ಕನ್ನಡ (Kannada) தமிழ் (…" at bounding box center [760, 30] width 1519 height 61
click at [944, 36] on input "Search" at bounding box center [1086, 29] width 378 height 30
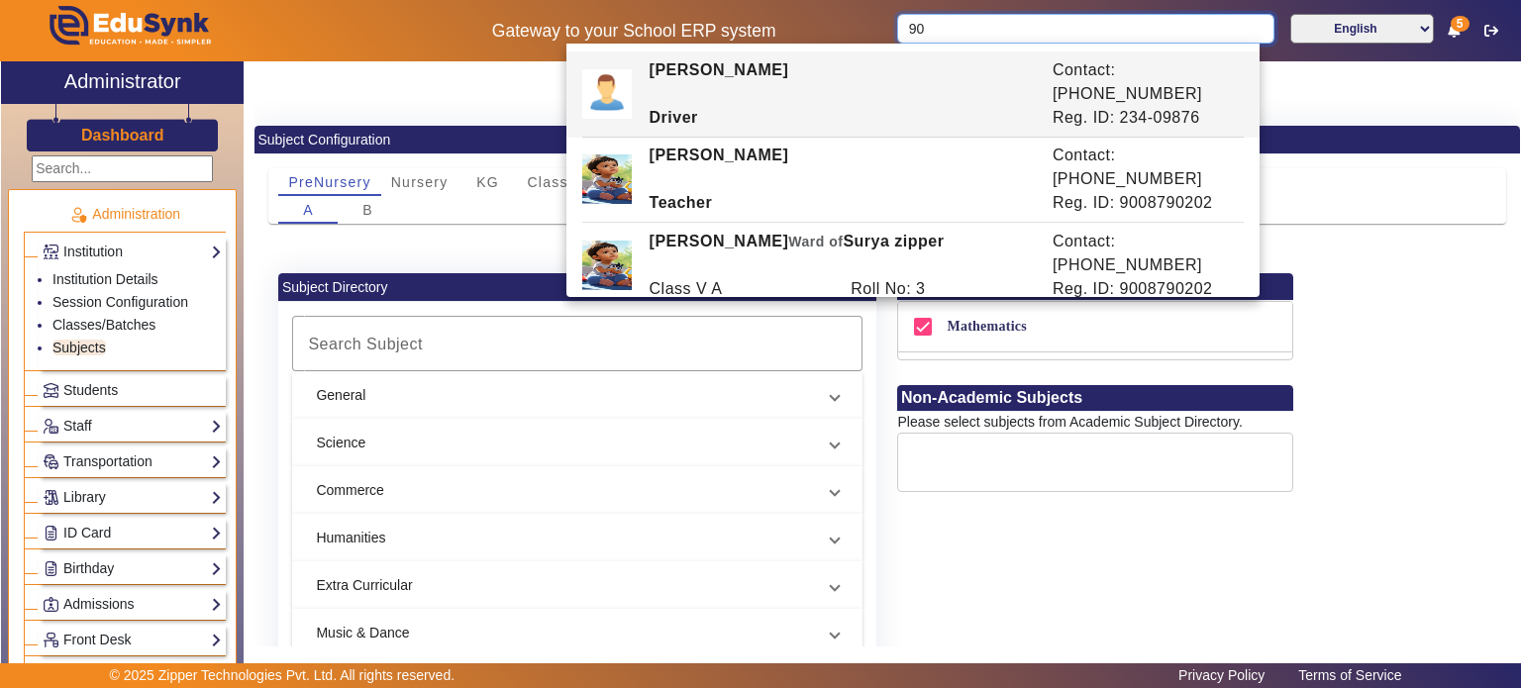
type input "900"
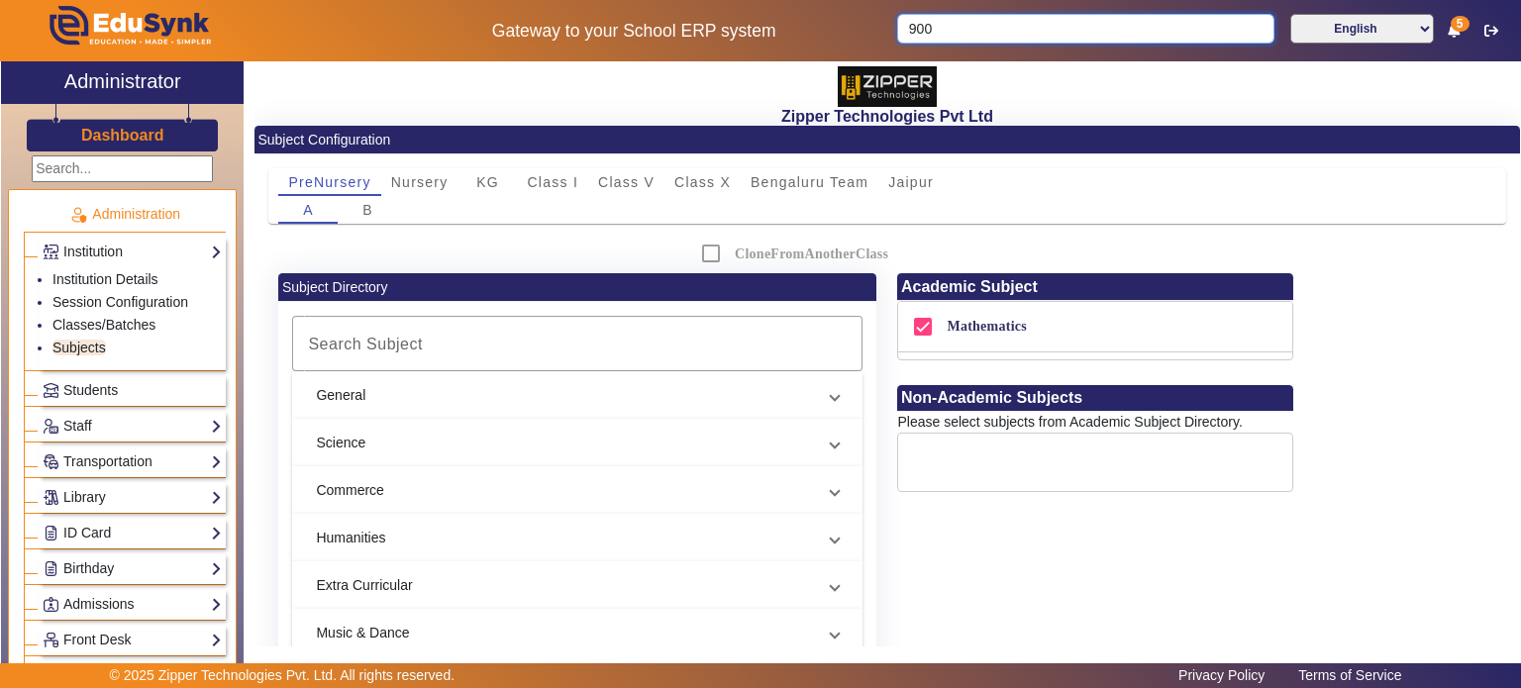
click at [1240, 33] on input "900" at bounding box center [1085, 29] width 376 height 30
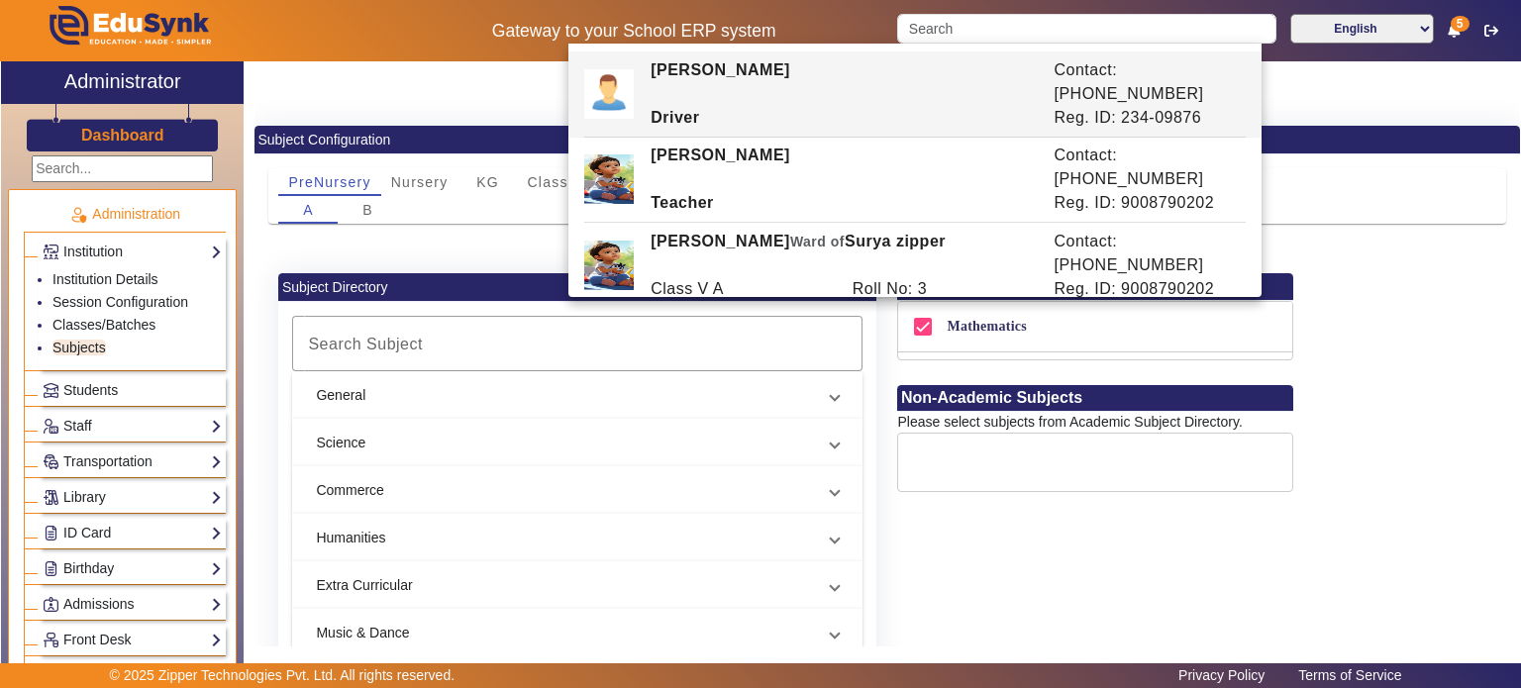
click at [527, 131] on div "Subject Configuration" at bounding box center [886, 140] width 1265 height 29
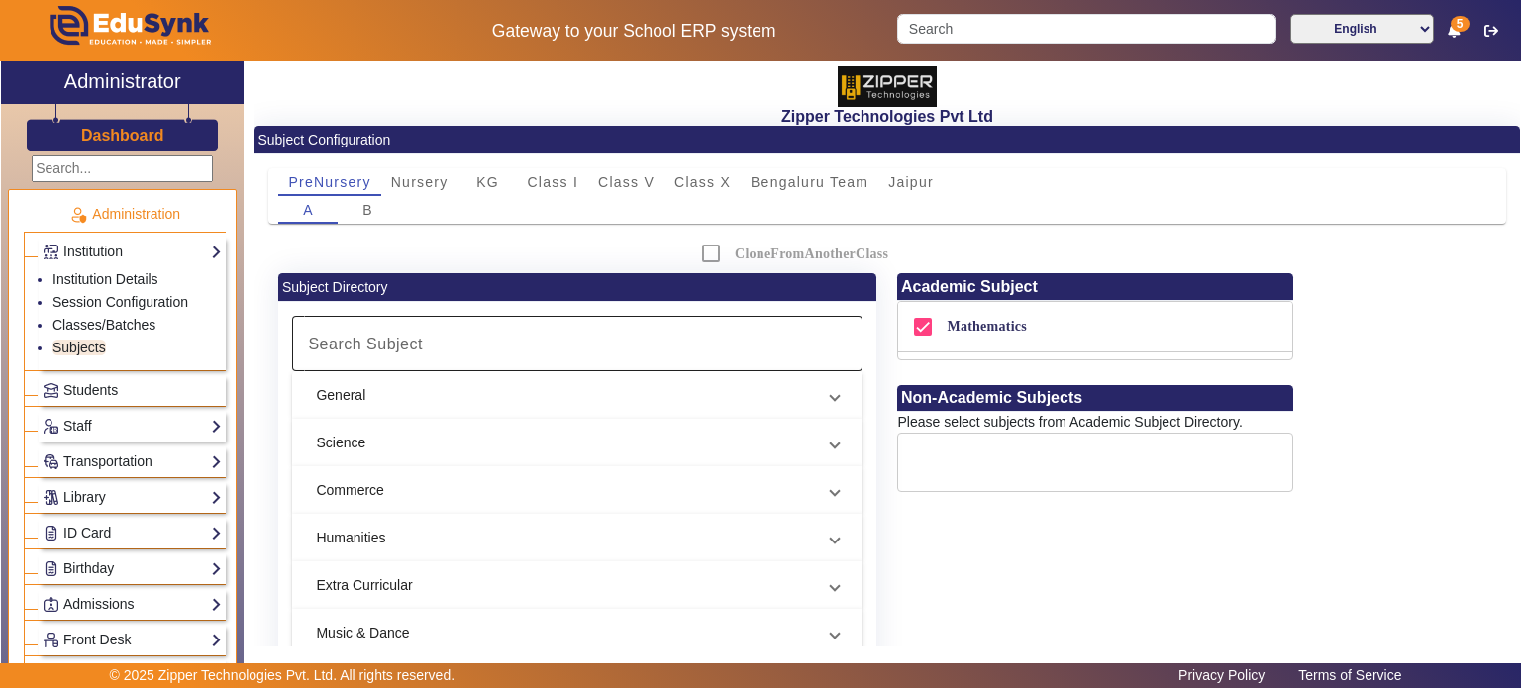
click at [575, 328] on div at bounding box center [577, 343] width 570 height 55
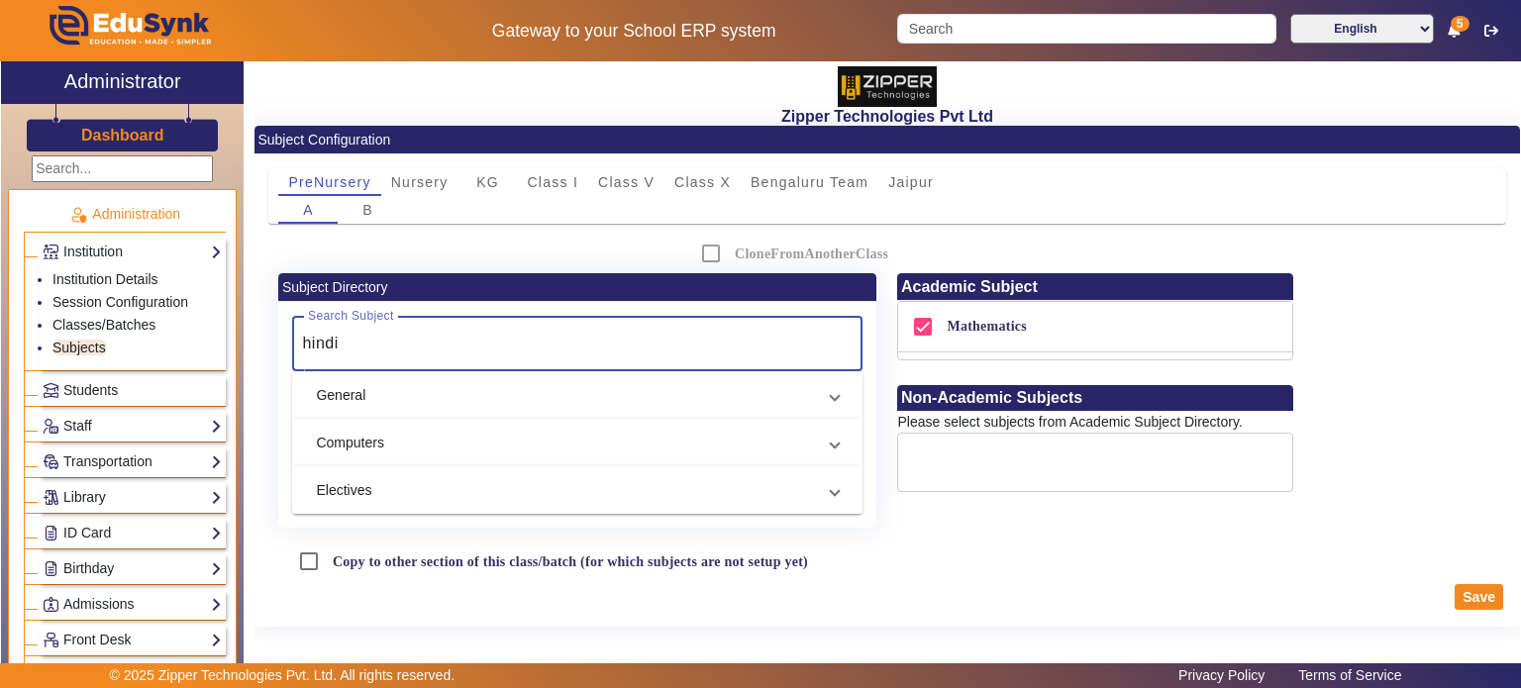
type input "hindi"
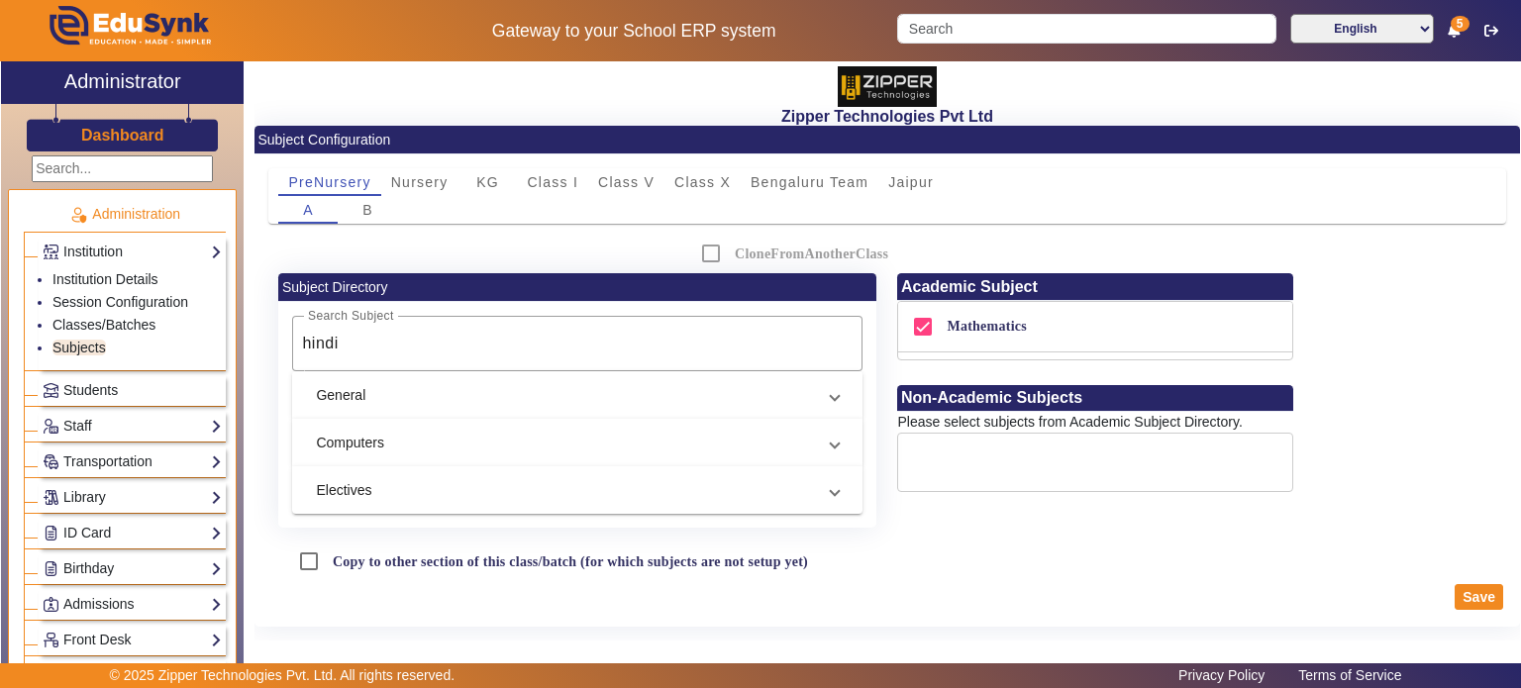
click at [555, 399] on mat-panel-title "General" at bounding box center [565, 395] width 499 height 21
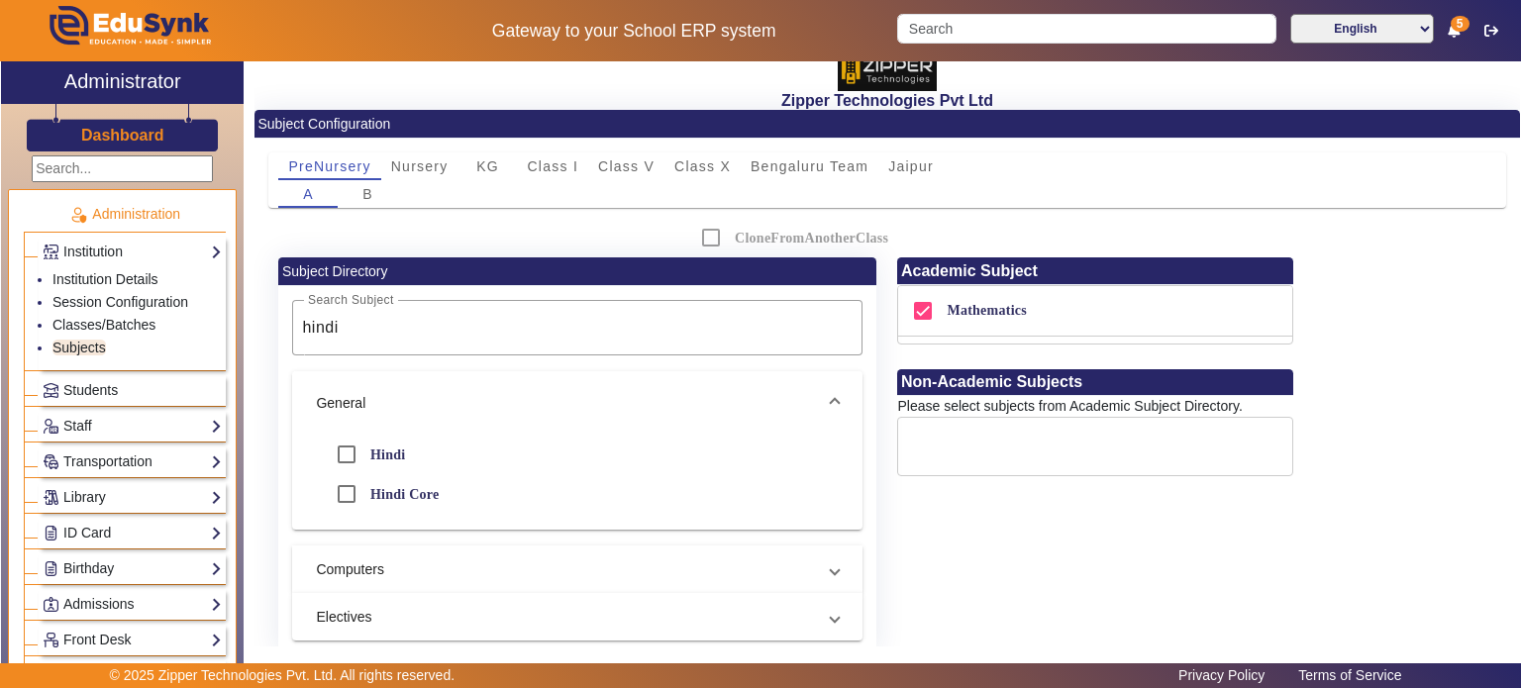
scroll to position [20, 0]
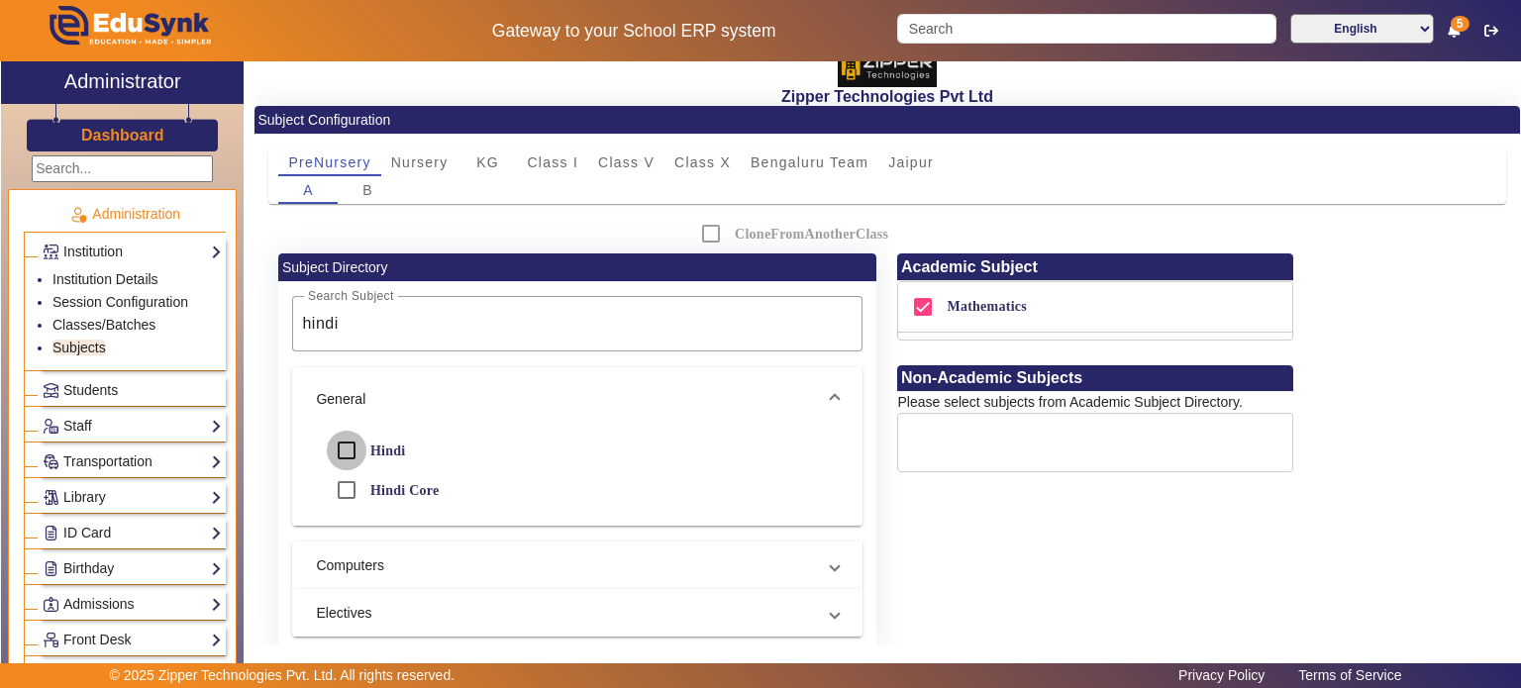
click at [346, 448] on input "Hindi" at bounding box center [347, 451] width 40 height 40
checkbox input "true"
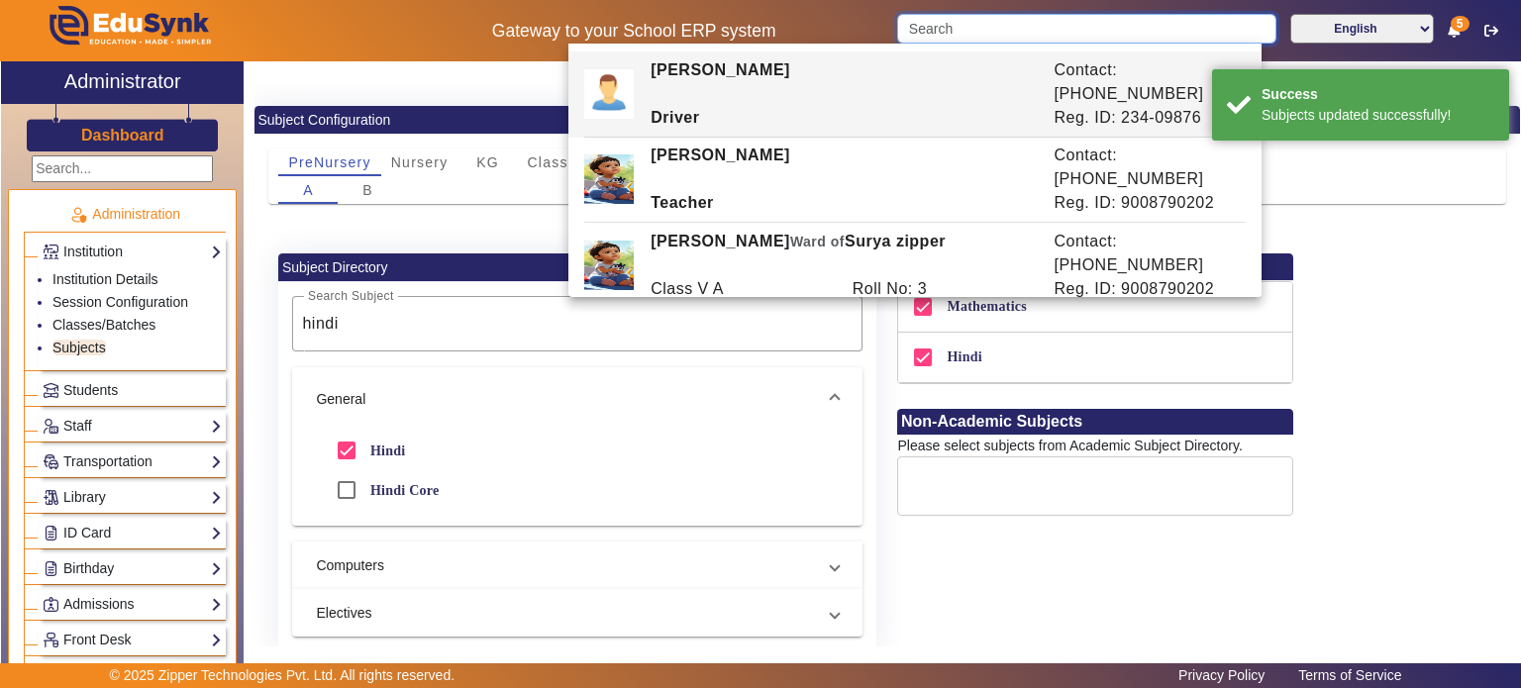
click at [999, 18] on input "Search" at bounding box center [1086, 29] width 378 height 30
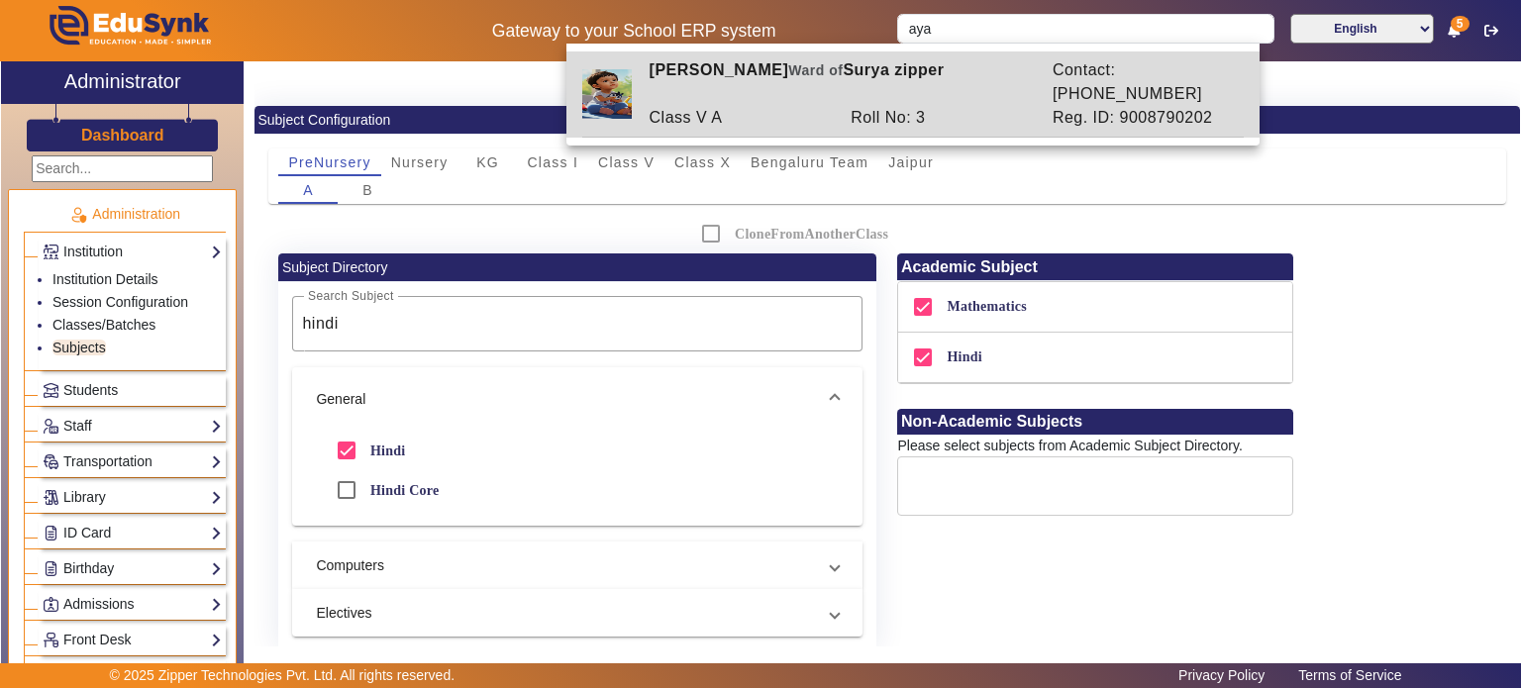
click at [906, 114] on div "Ayaan Zipper Ward of Surya zipper Contact: 9008790202 Class V A Roll No: 3 Reg.…" at bounding box center [912, 93] width 661 height 84
type input "Ayaan Zipper"
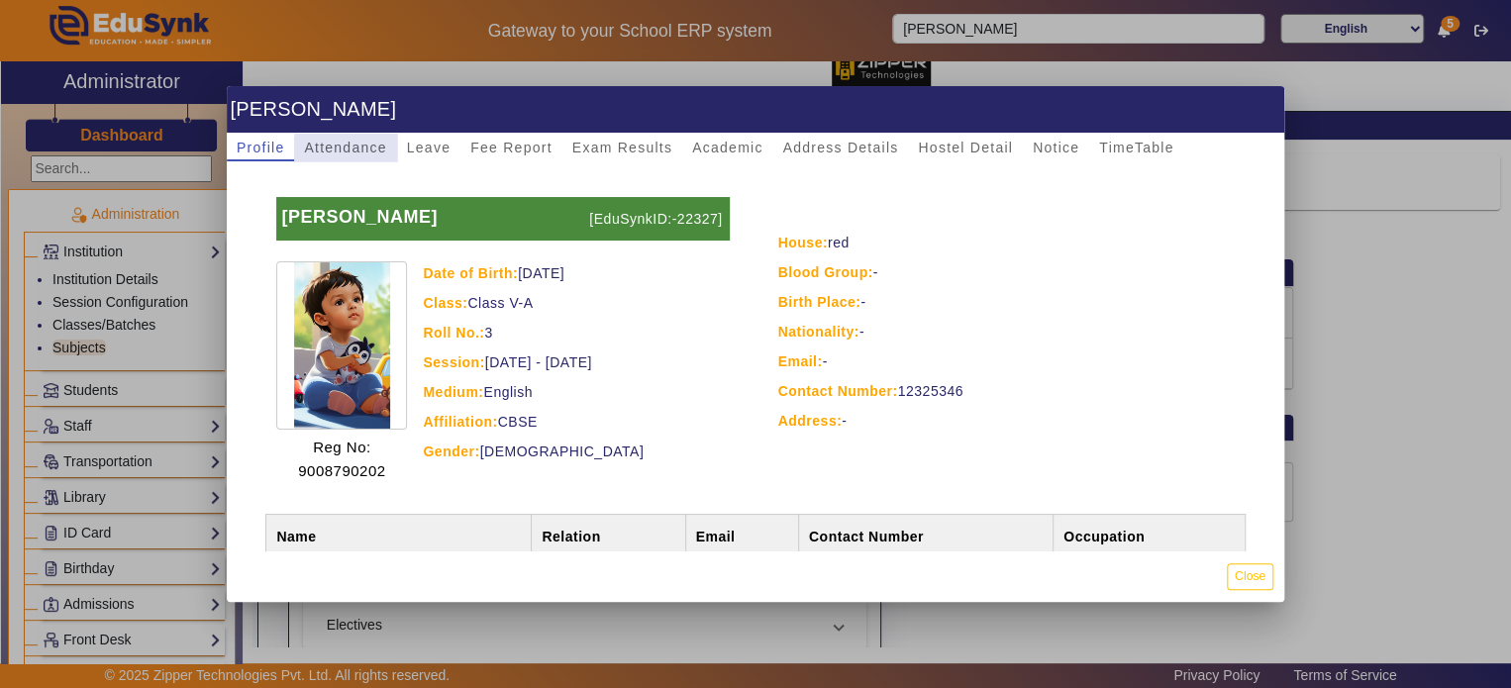
click at [371, 150] on span "Attendance" at bounding box center [345, 148] width 82 height 14
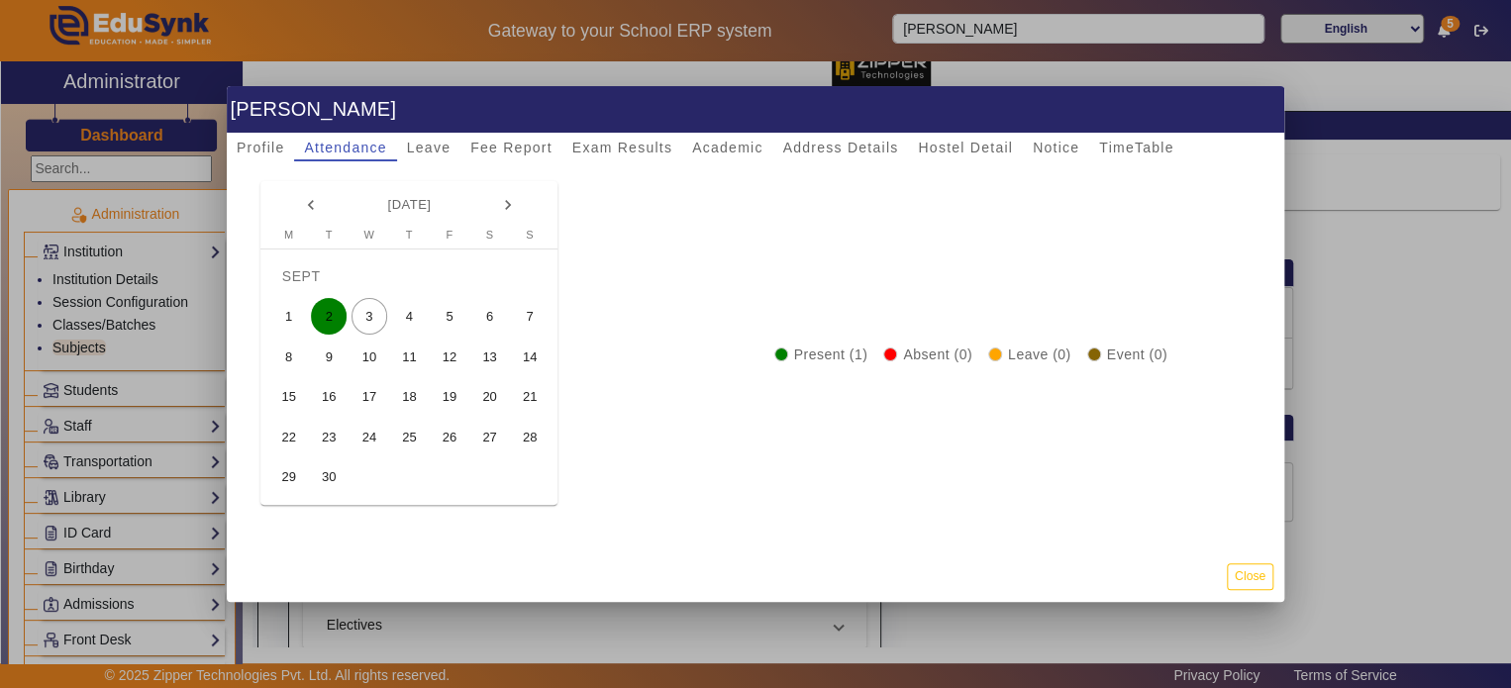
click at [334, 316] on span "2" at bounding box center [329, 316] width 37 height 37
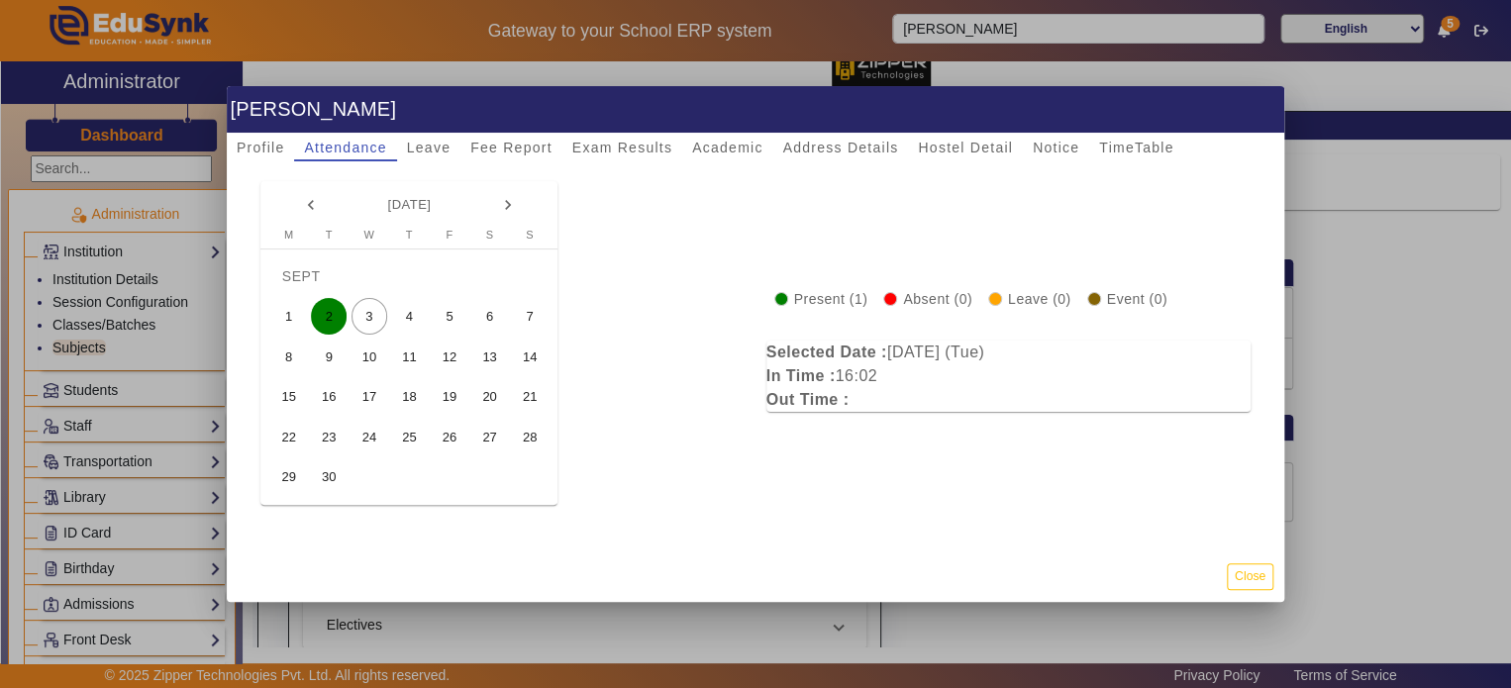
click at [372, 313] on span "3" at bounding box center [369, 316] width 37 height 37
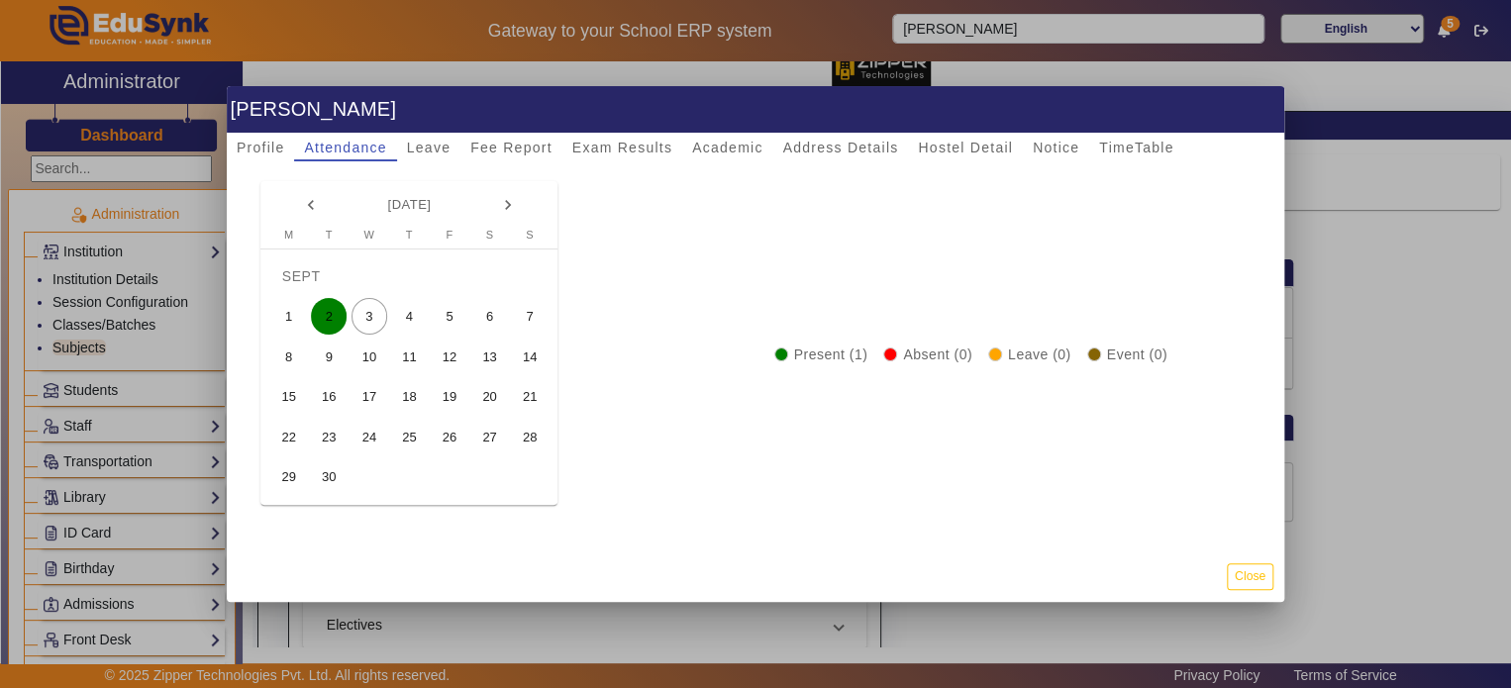
click at [294, 309] on span "1" at bounding box center [288, 316] width 37 height 37
click at [1255, 585] on button "Close" at bounding box center [1250, 576] width 47 height 27
